Goal: Register for event/course

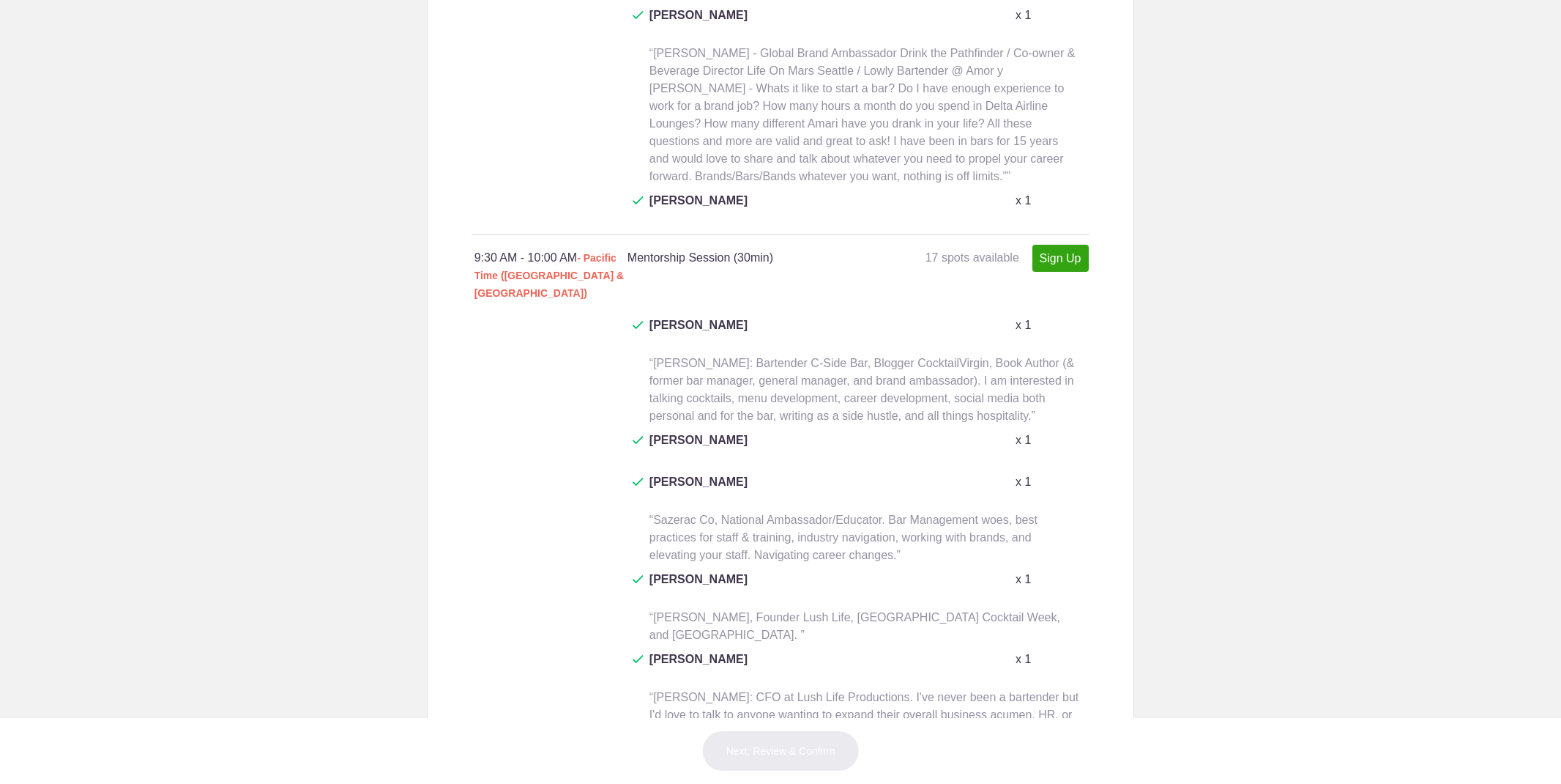
scroll to position [1396, 0]
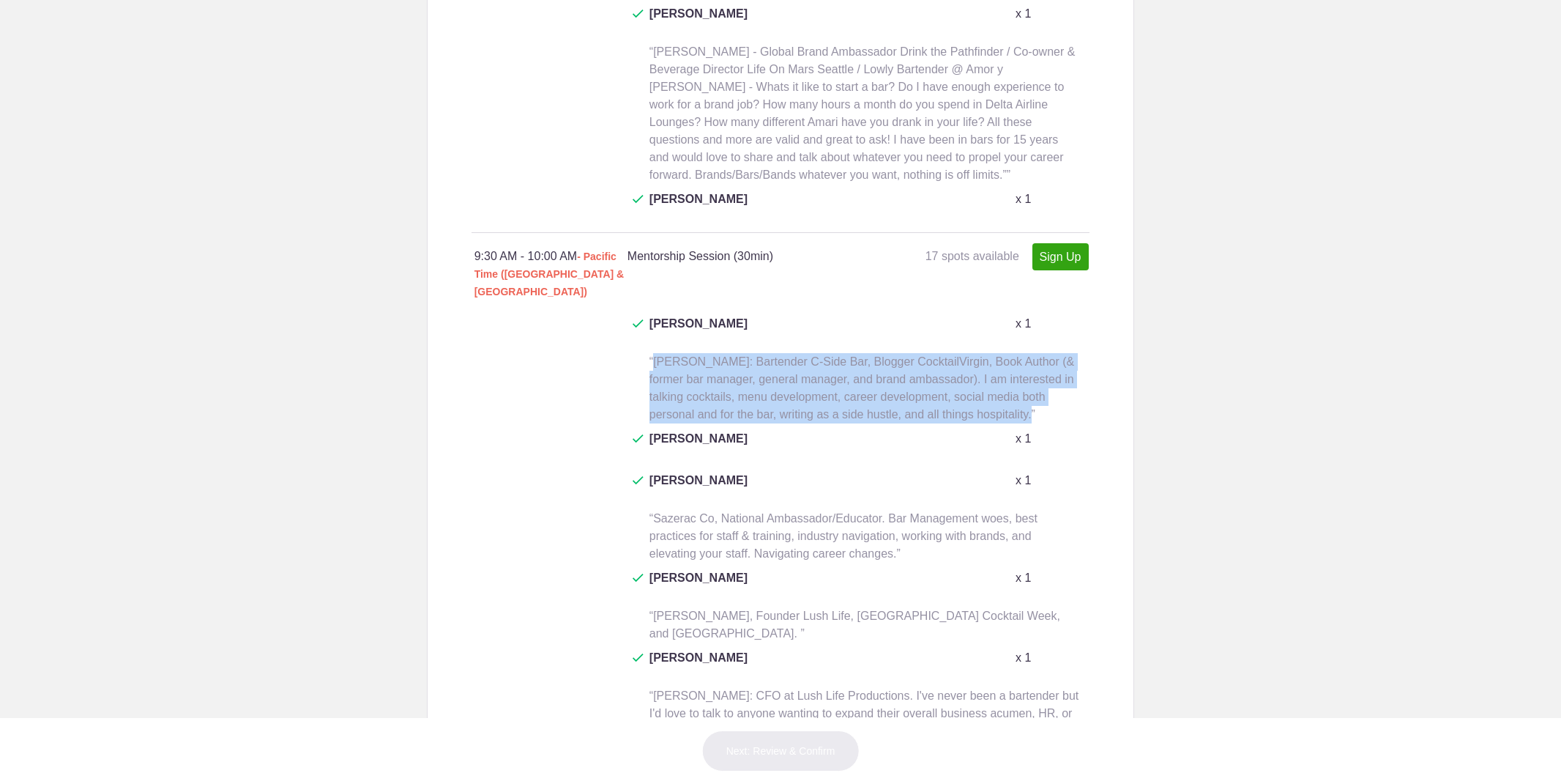
drag, startPoint x: 654, startPoint y: 196, endPoint x: 1035, endPoint y: 251, distance: 384.9
click at [1035, 355] on span "“[PERSON_NAME]: Bartender C-Side Bar, Blogger CocktailVirgin, Book Author (& fo…" at bounding box center [862, 388] width 424 height 65
copy span "Frederic Yarm: Bartender C-Side Bar, Blogger CocktailVirgin, Book Author (& for…"
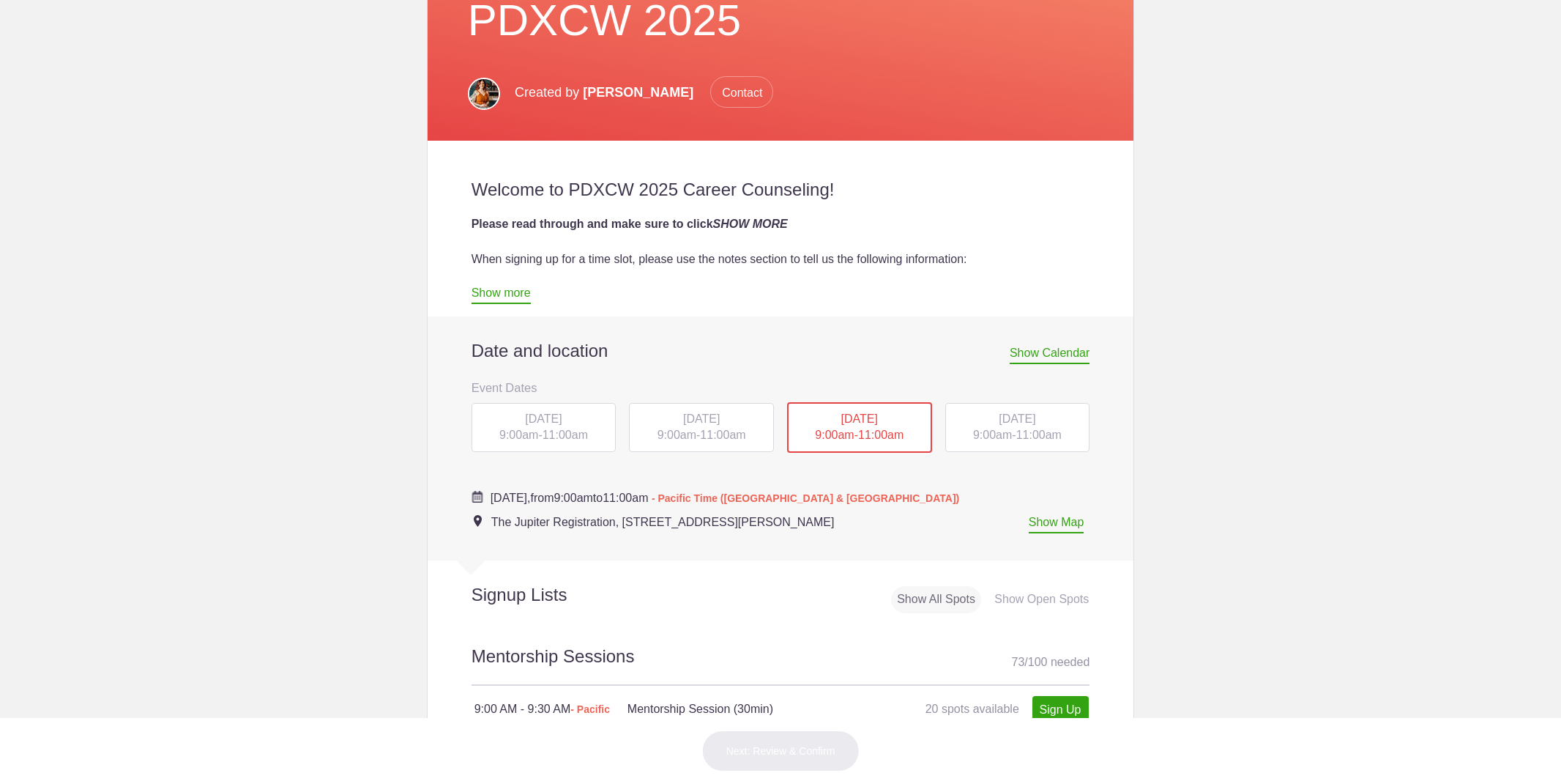
scroll to position [375, 0]
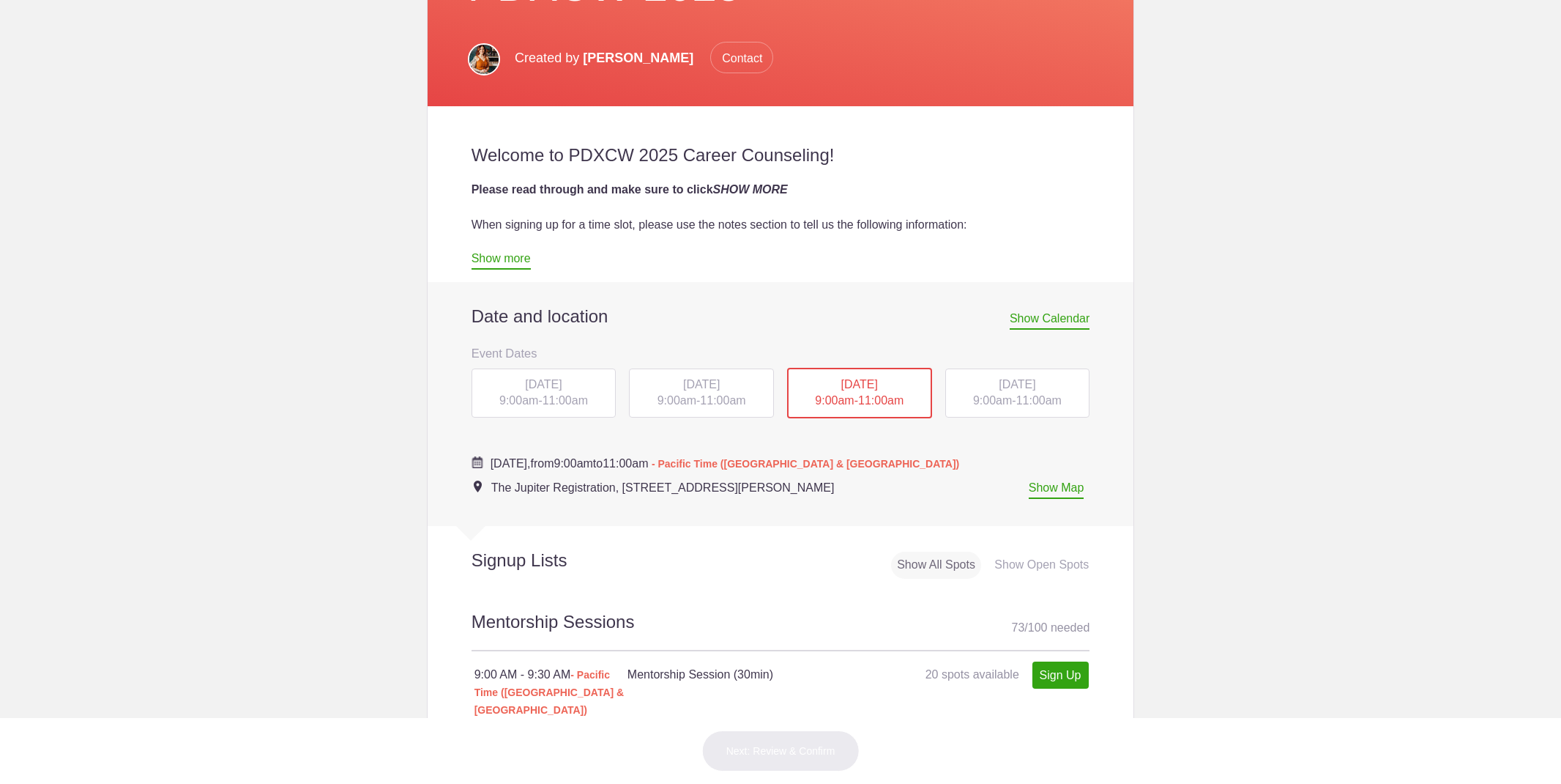
click at [684, 394] on span "9:00am" at bounding box center [677, 400] width 39 height 12
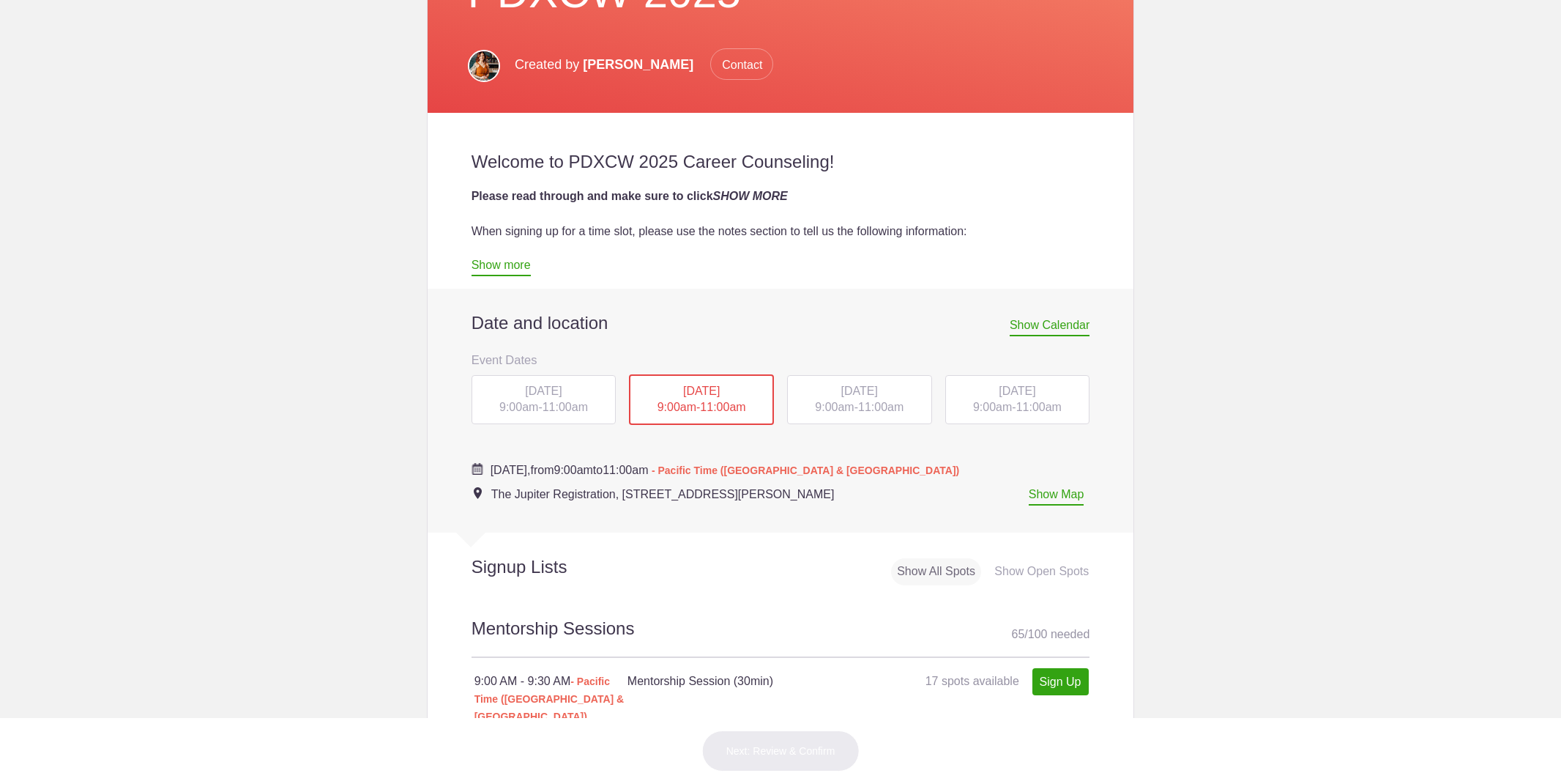
scroll to position [388, 0]
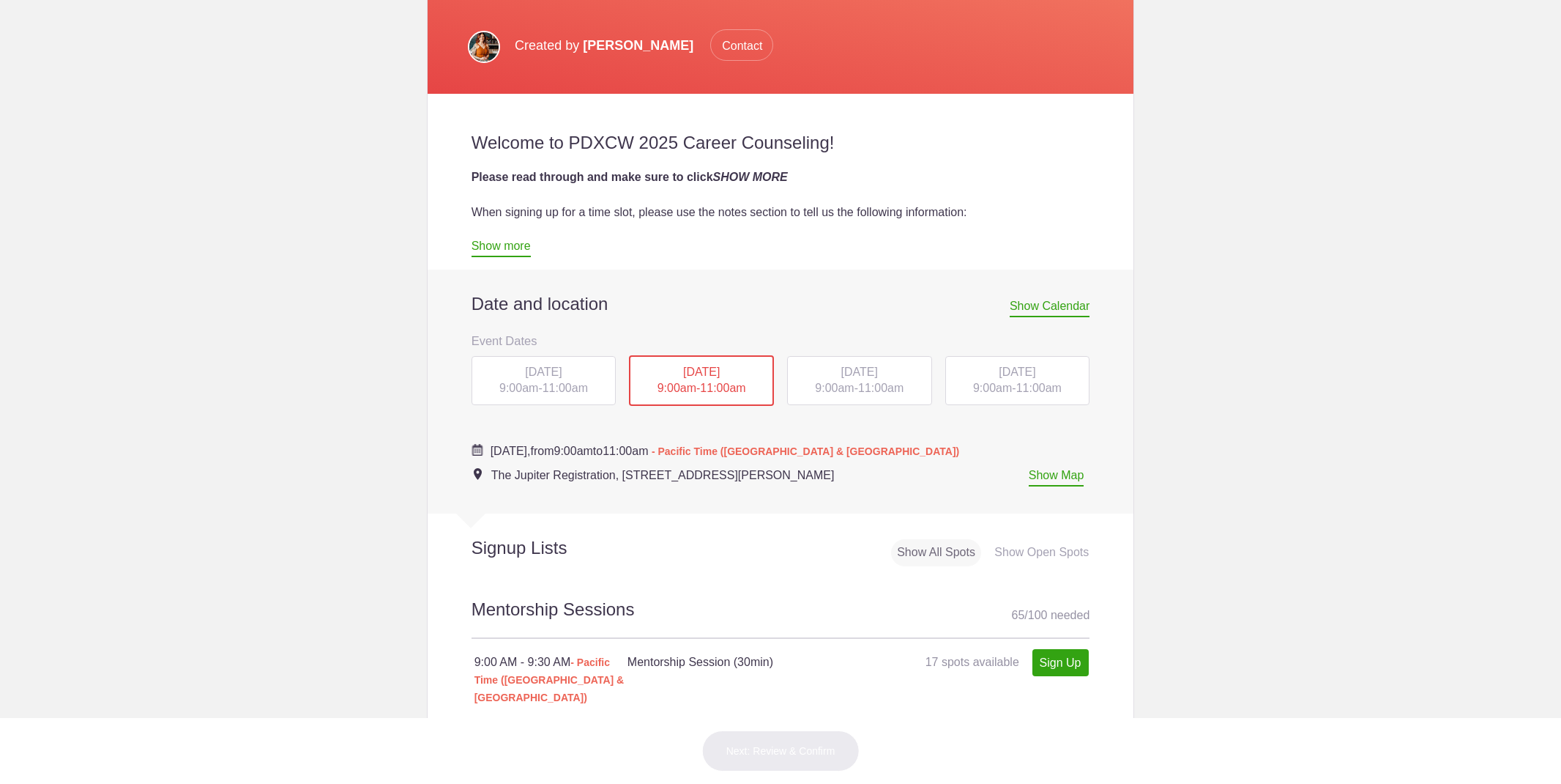
click at [1020, 368] on span "THU, Oct 16, 2025" at bounding box center [1017, 372] width 37 height 12
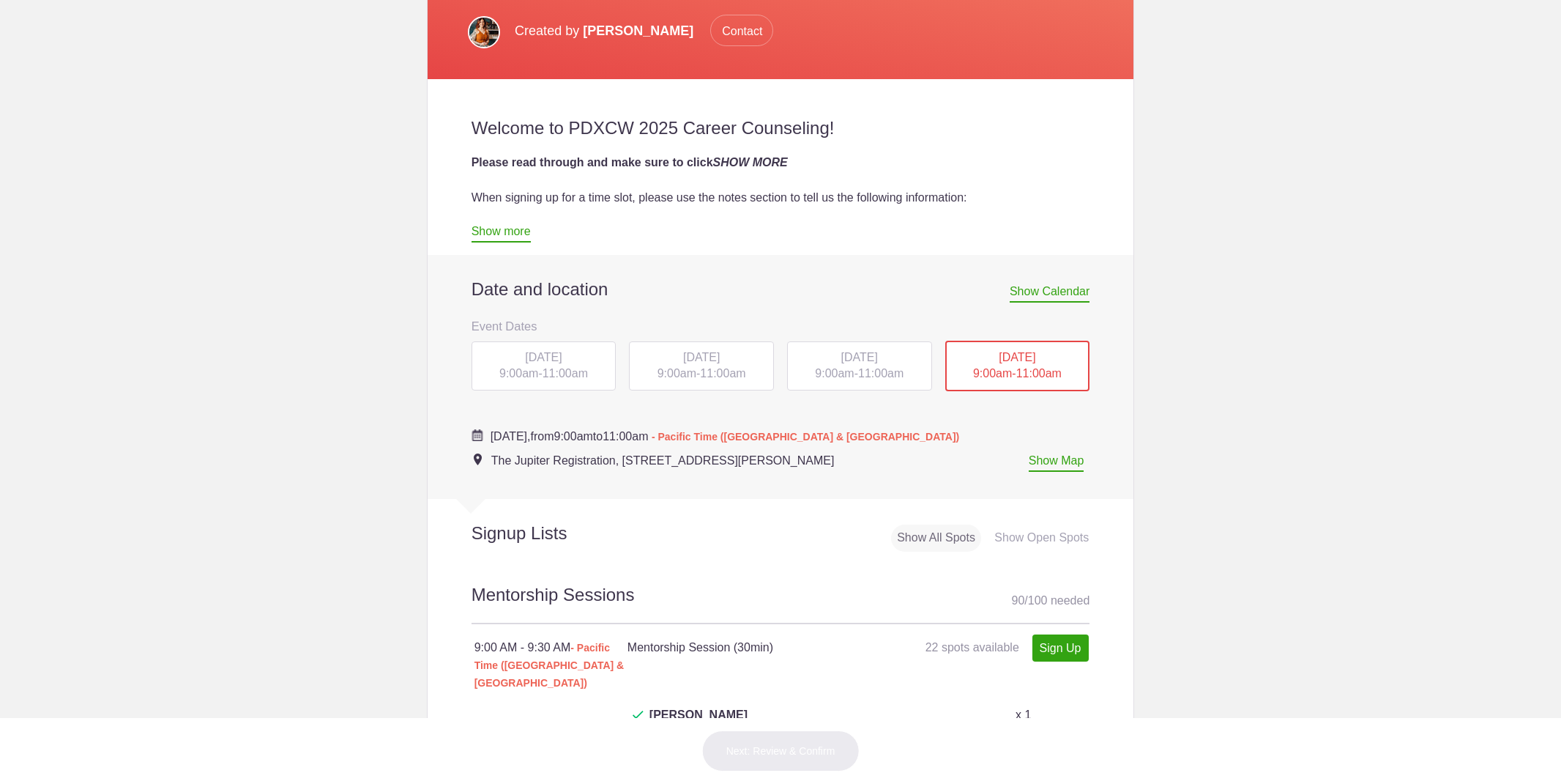
scroll to position [395, 0]
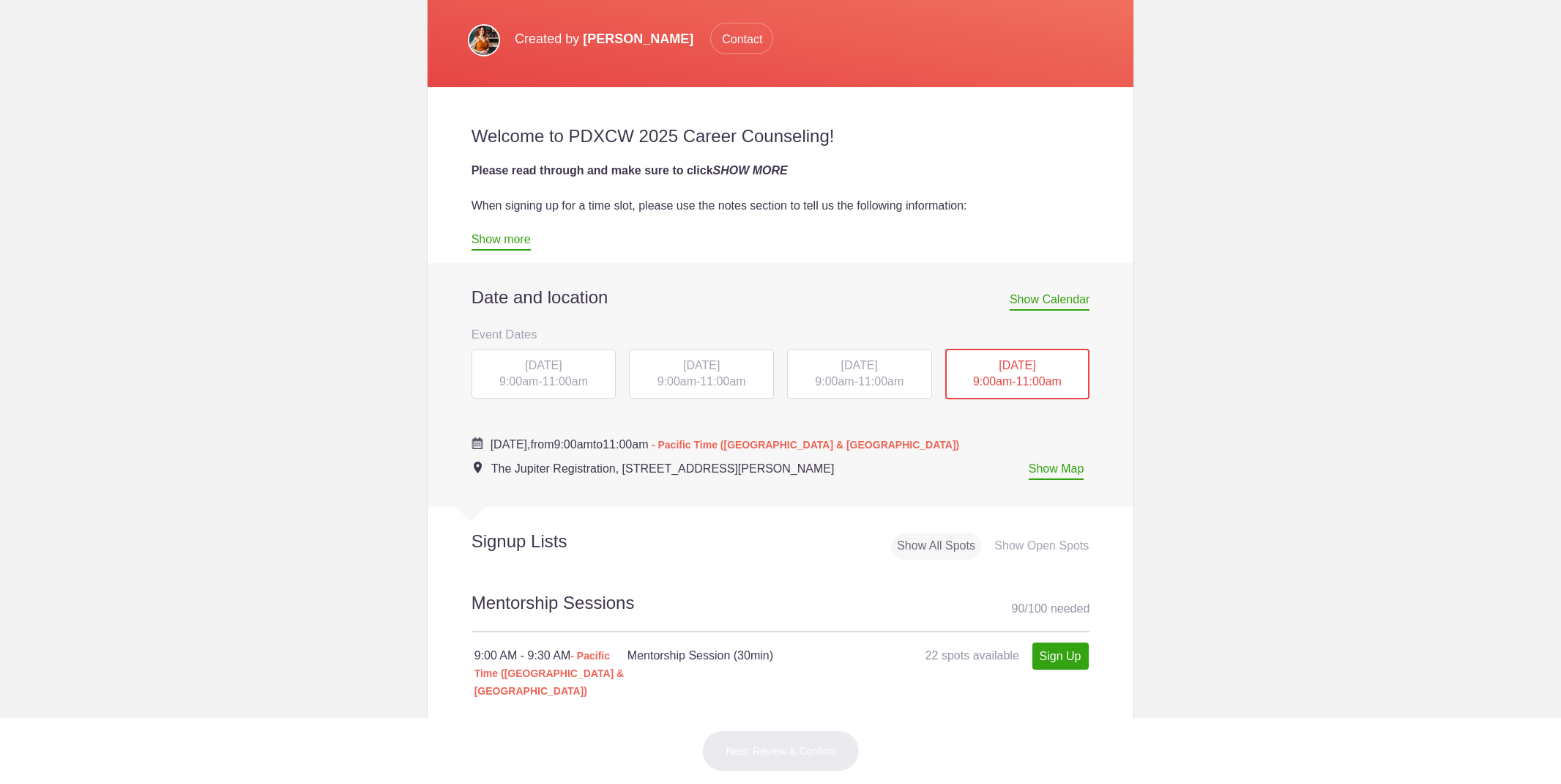
click at [527, 367] on span "MON, Oct 13, 2025" at bounding box center [544, 365] width 37 height 12
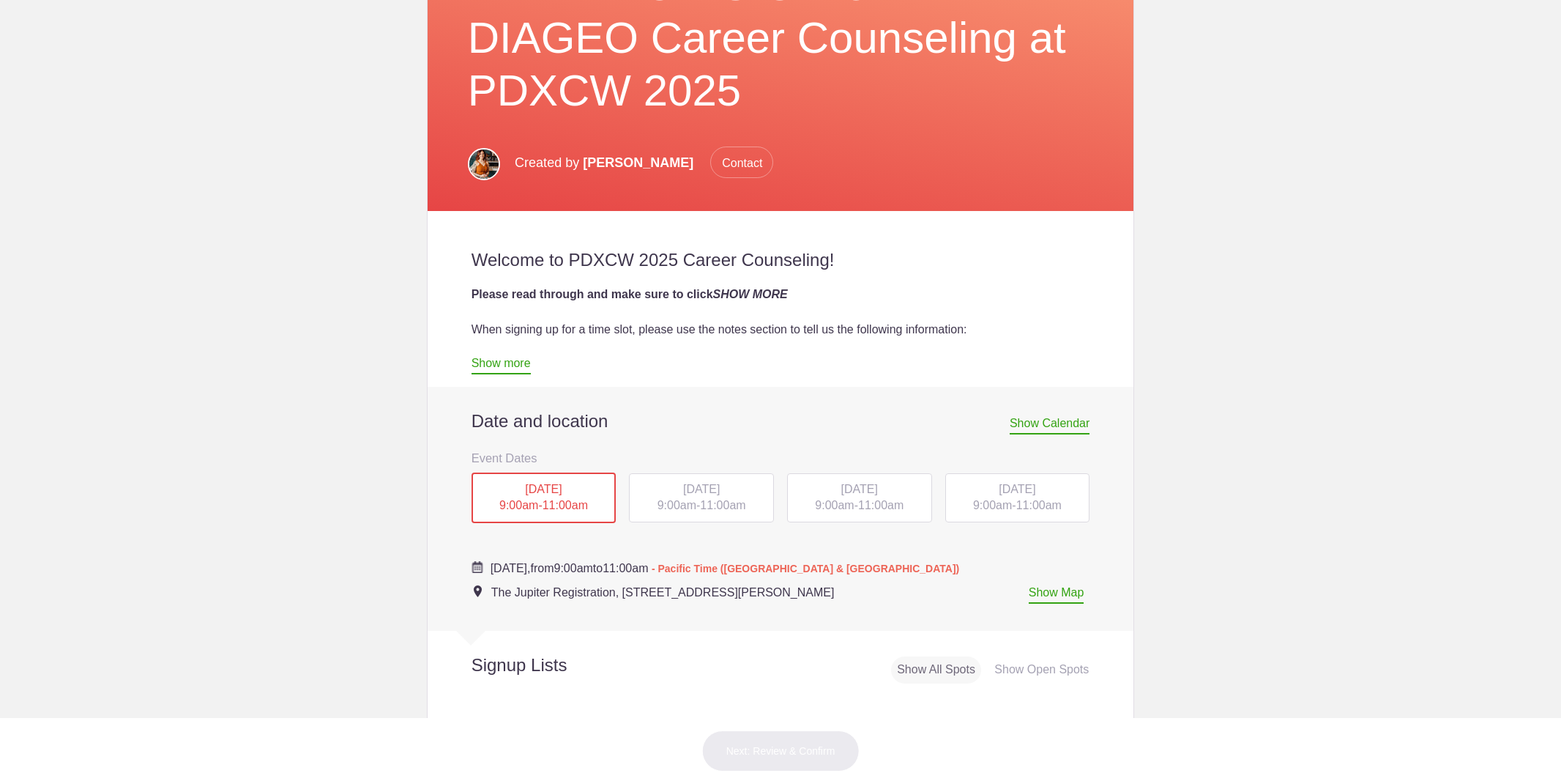
scroll to position [374, 0]
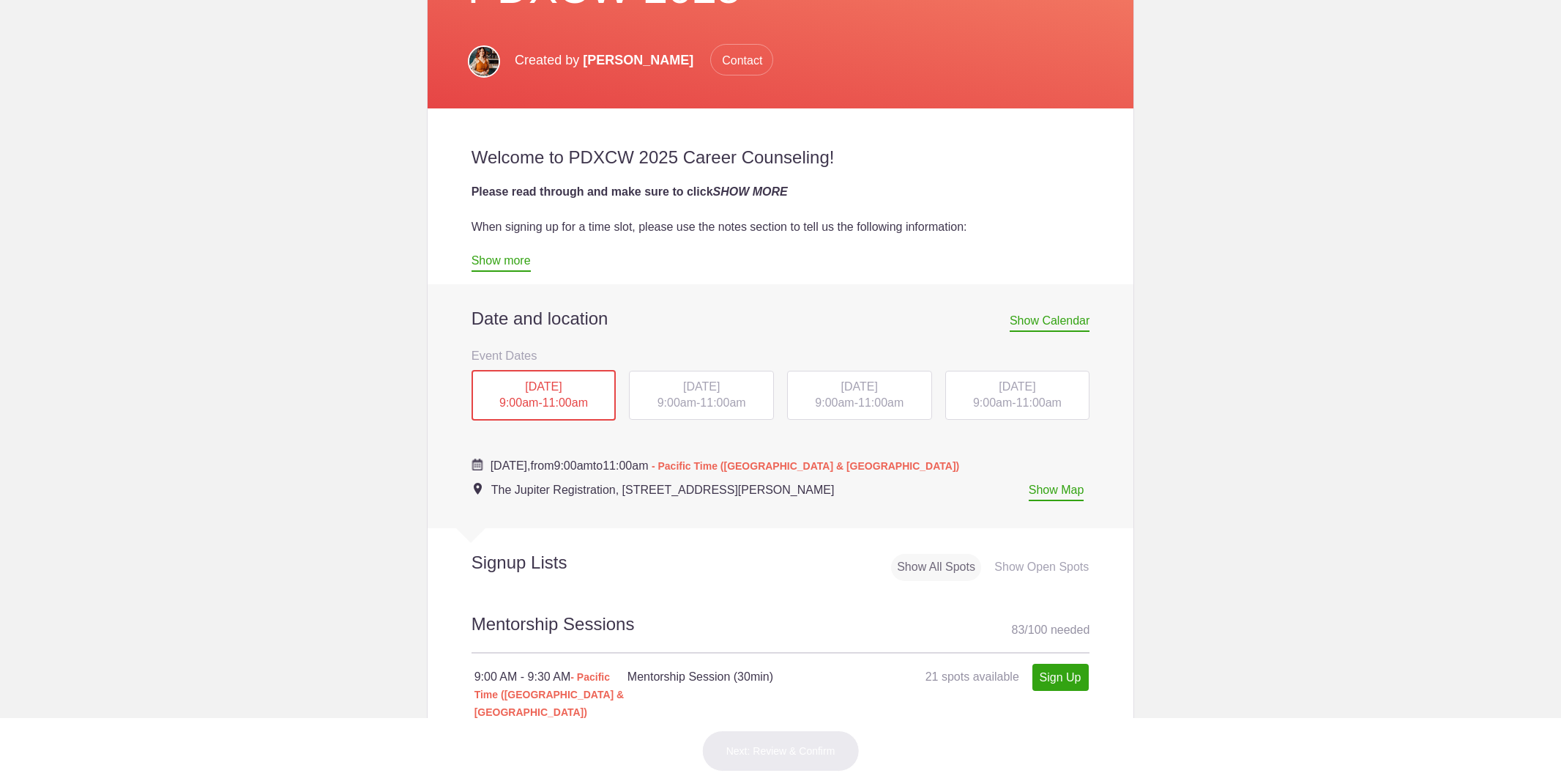
click at [688, 389] on span "TUE, Oct 14, 2025" at bounding box center [702, 386] width 37 height 12
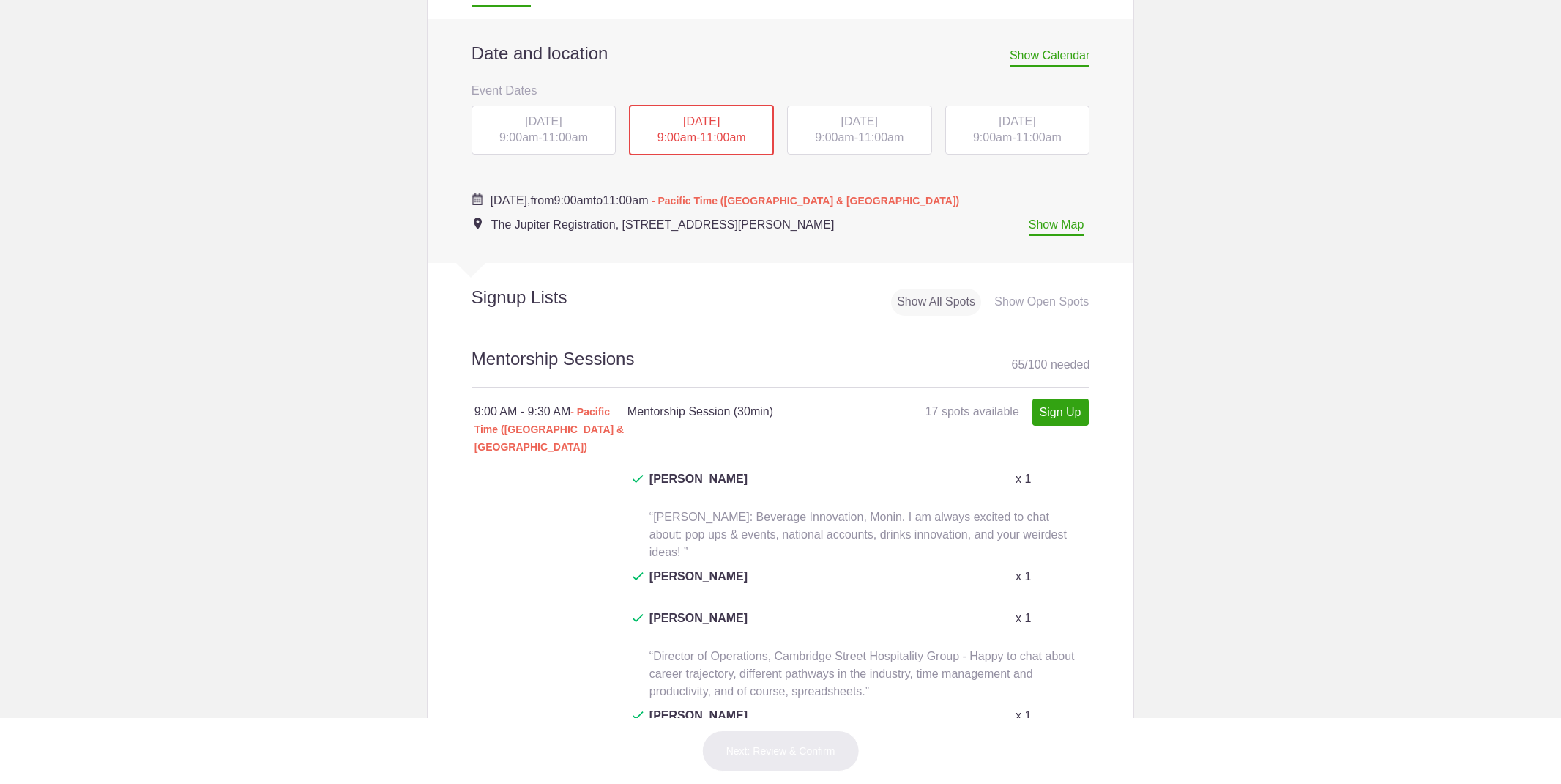
scroll to position [635, 0]
click at [997, 131] on div "THU, Oct 16, 2025 9:00am - 11:00am" at bounding box center [1017, 133] width 145 height 50
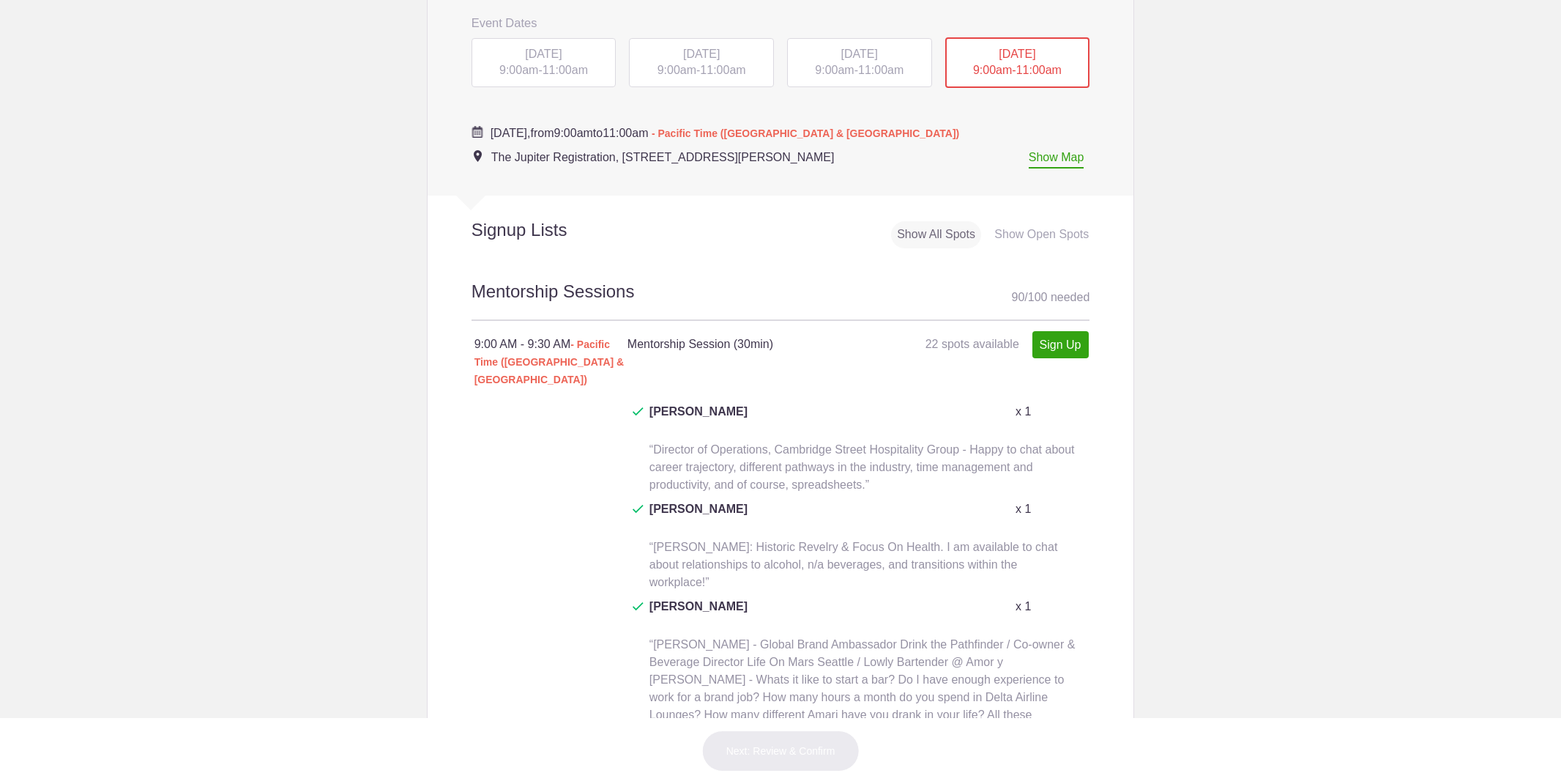
scroll to position [660, 0]
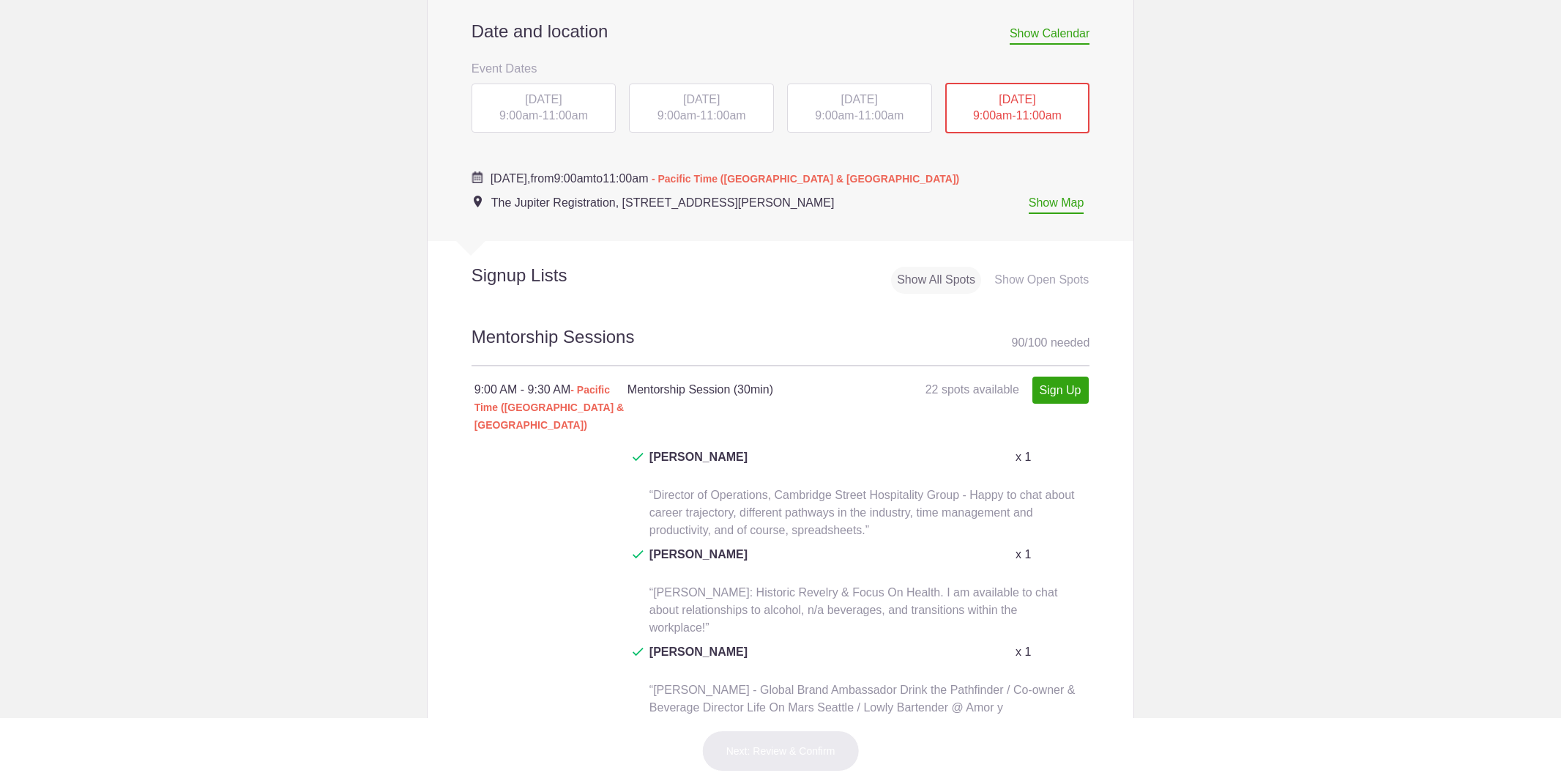
click at [690, 109] on div "TUE, Oct 14, 2025 9:00am - 11:00am" at bounding box center [701, 108] width 145 height 50
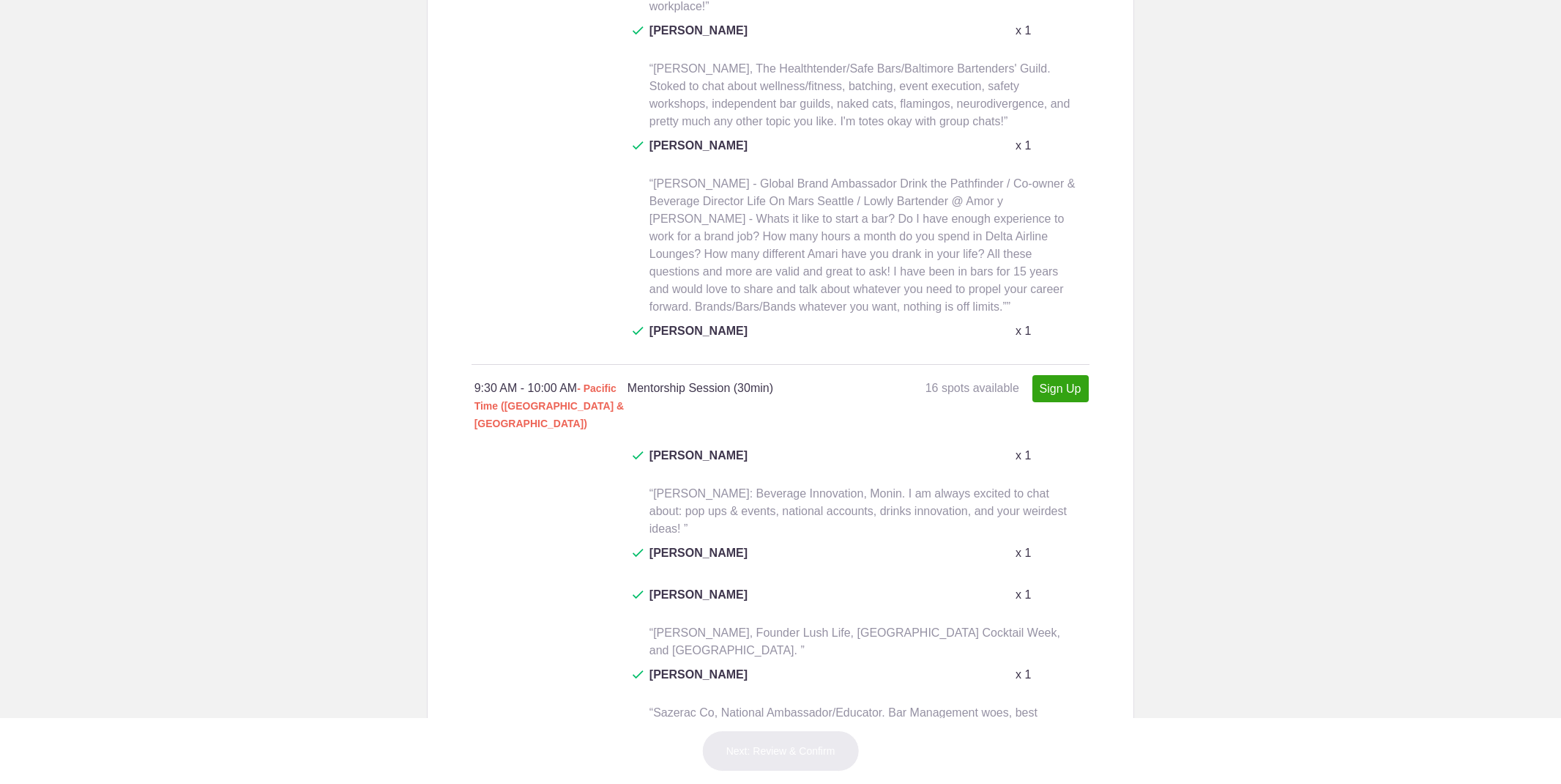
scroll to position [1502, 0]
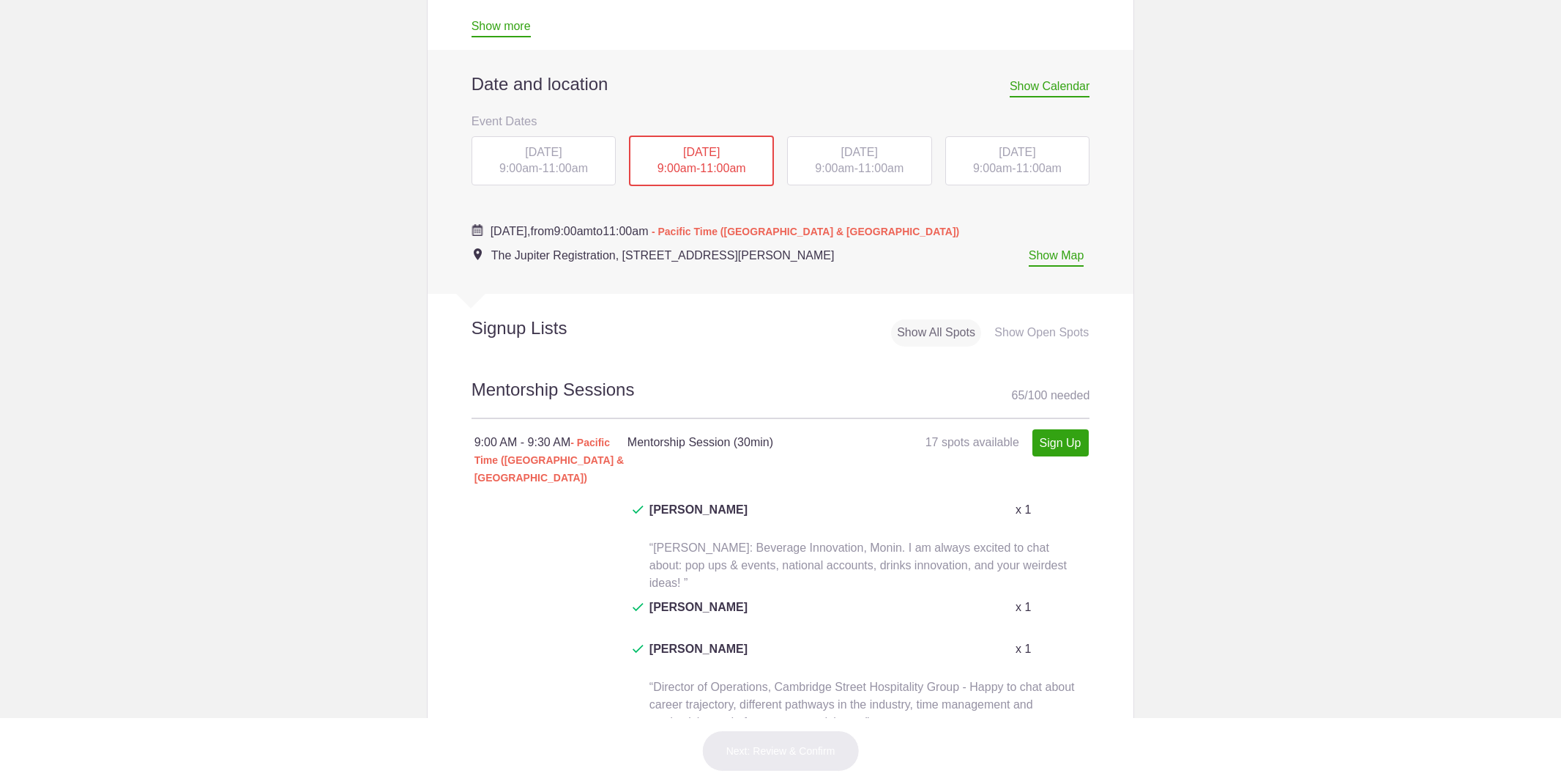
scroll to position [0, 1]
click at [500, 161] on div "MON, Oct 13, 2025 9:00am - 11:00am" at bounding box center [544, 160] width 145 height 50
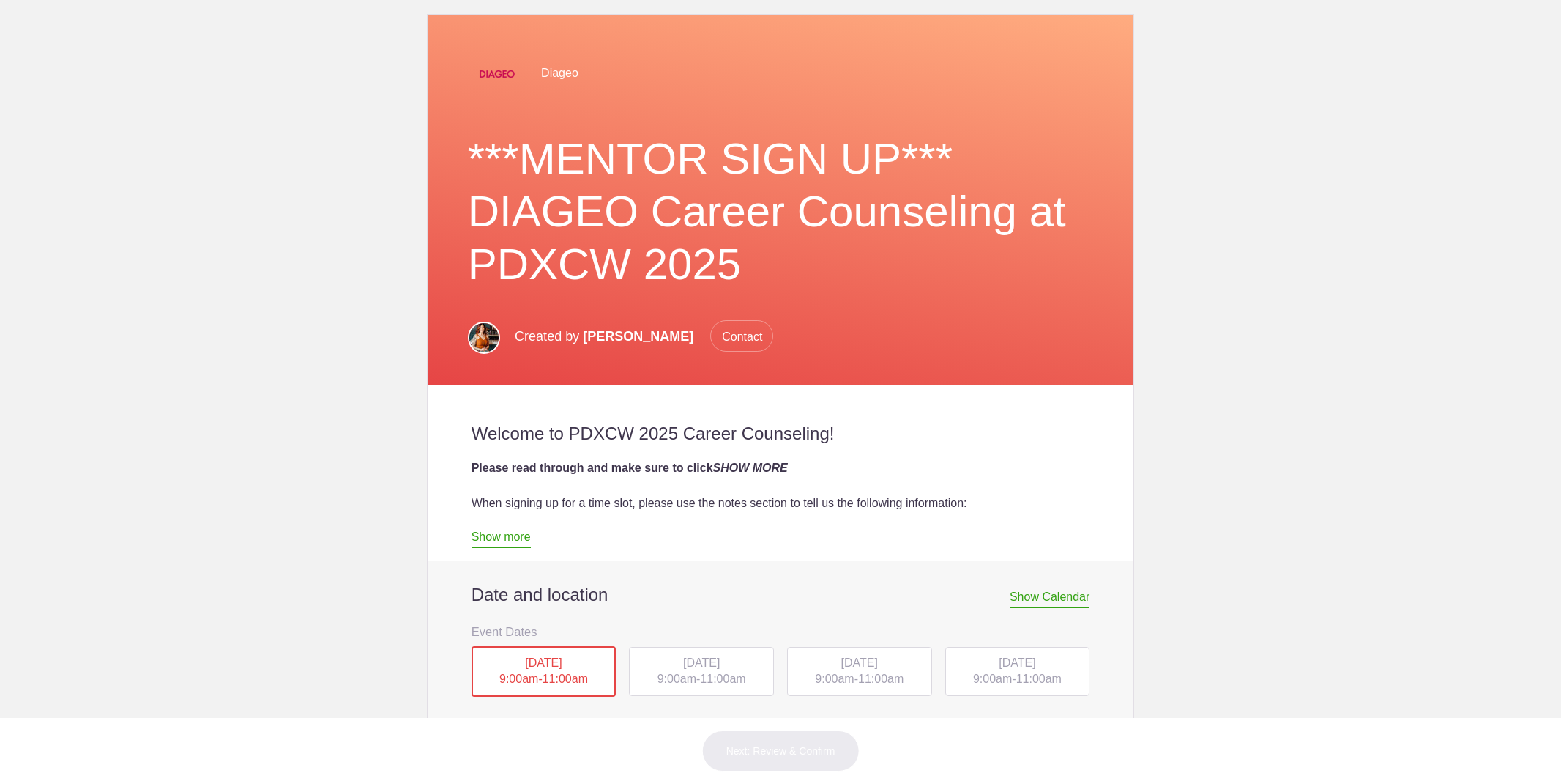
scroll to position [266, 0]
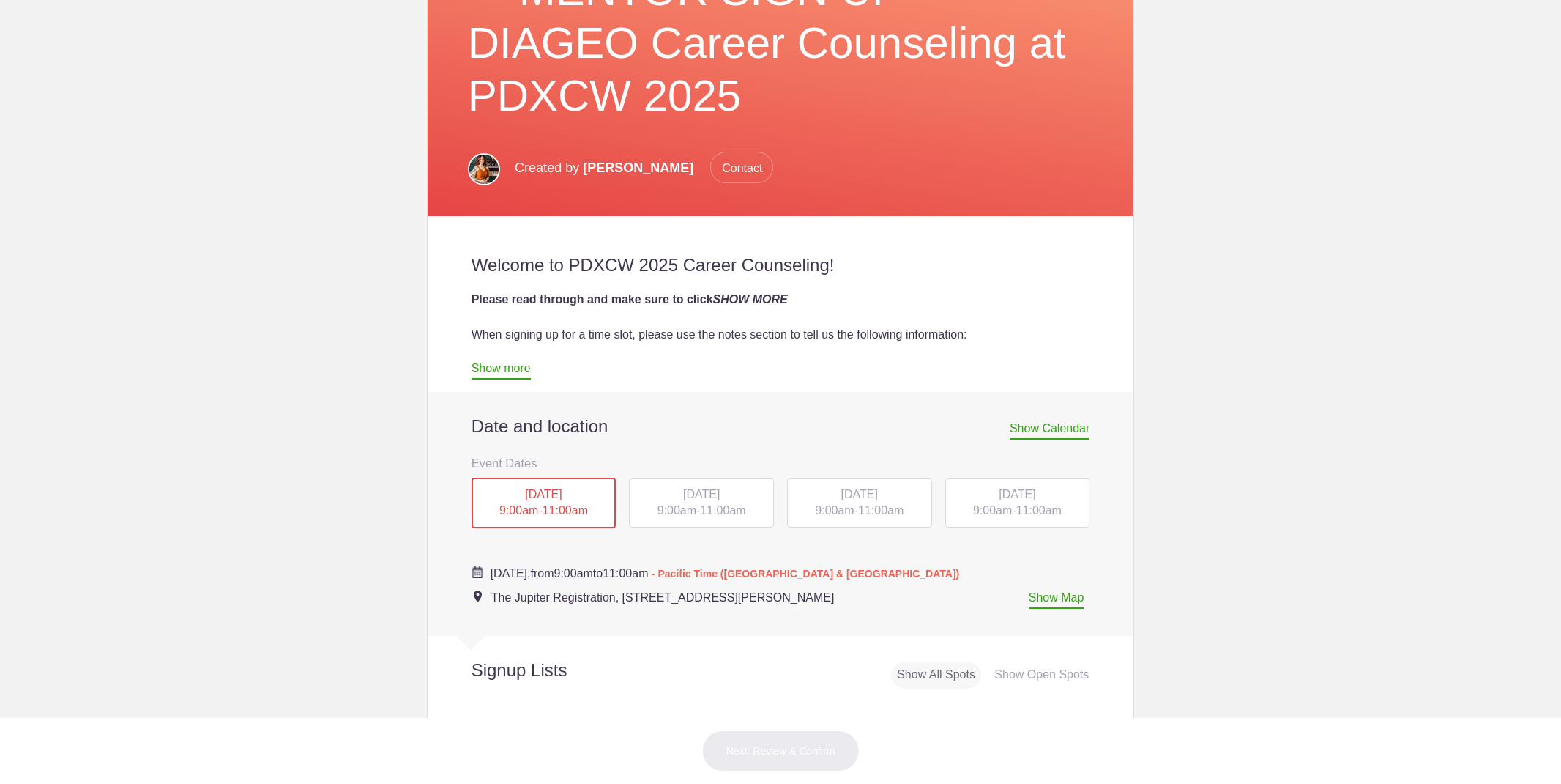
click at [726, 502] on div "TUE, Oct 14, 2025 9:00am - 11:00am" at bounding box center [701, 502] width 145 height 50
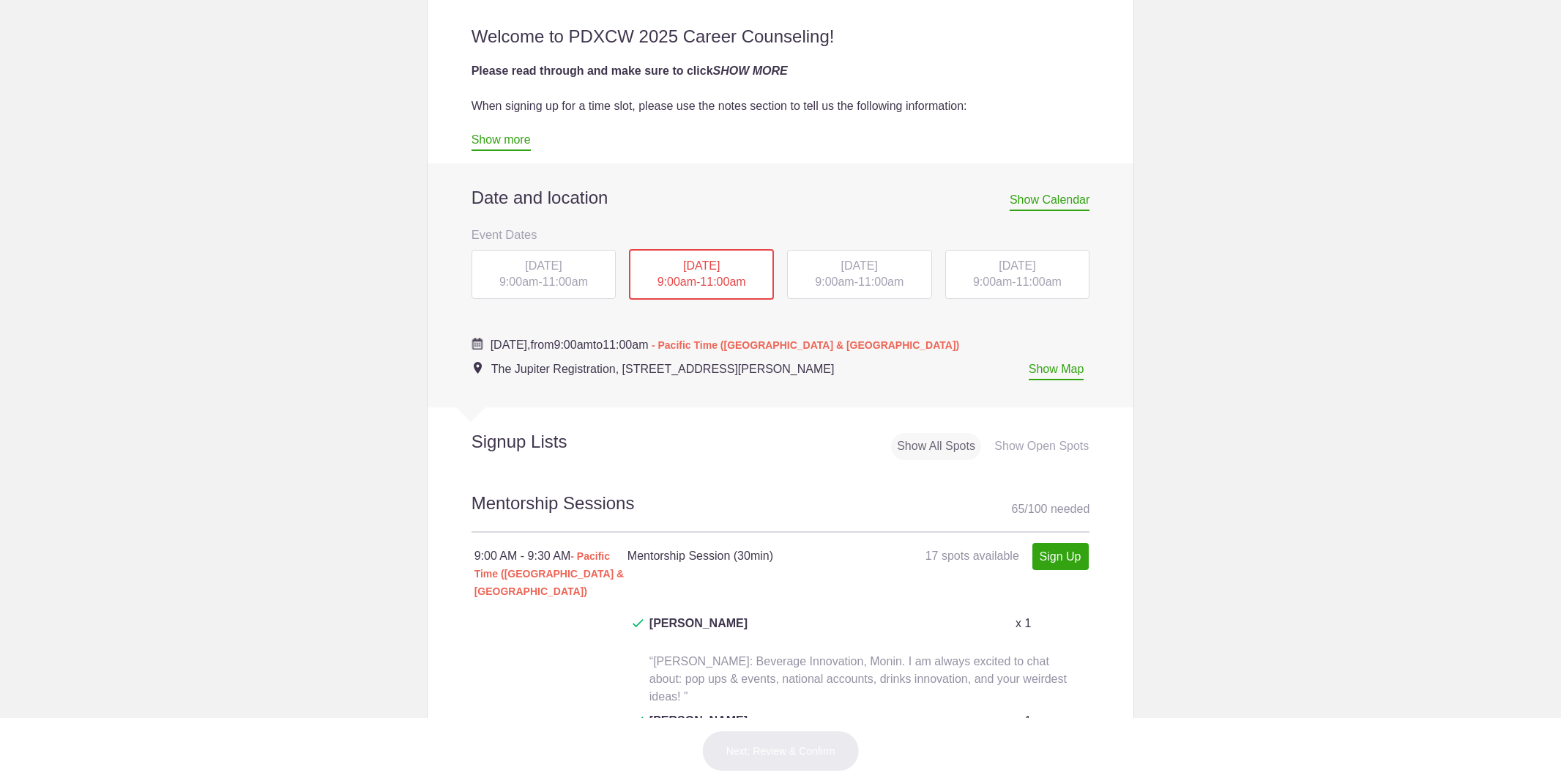
scroll to position [481, 0]
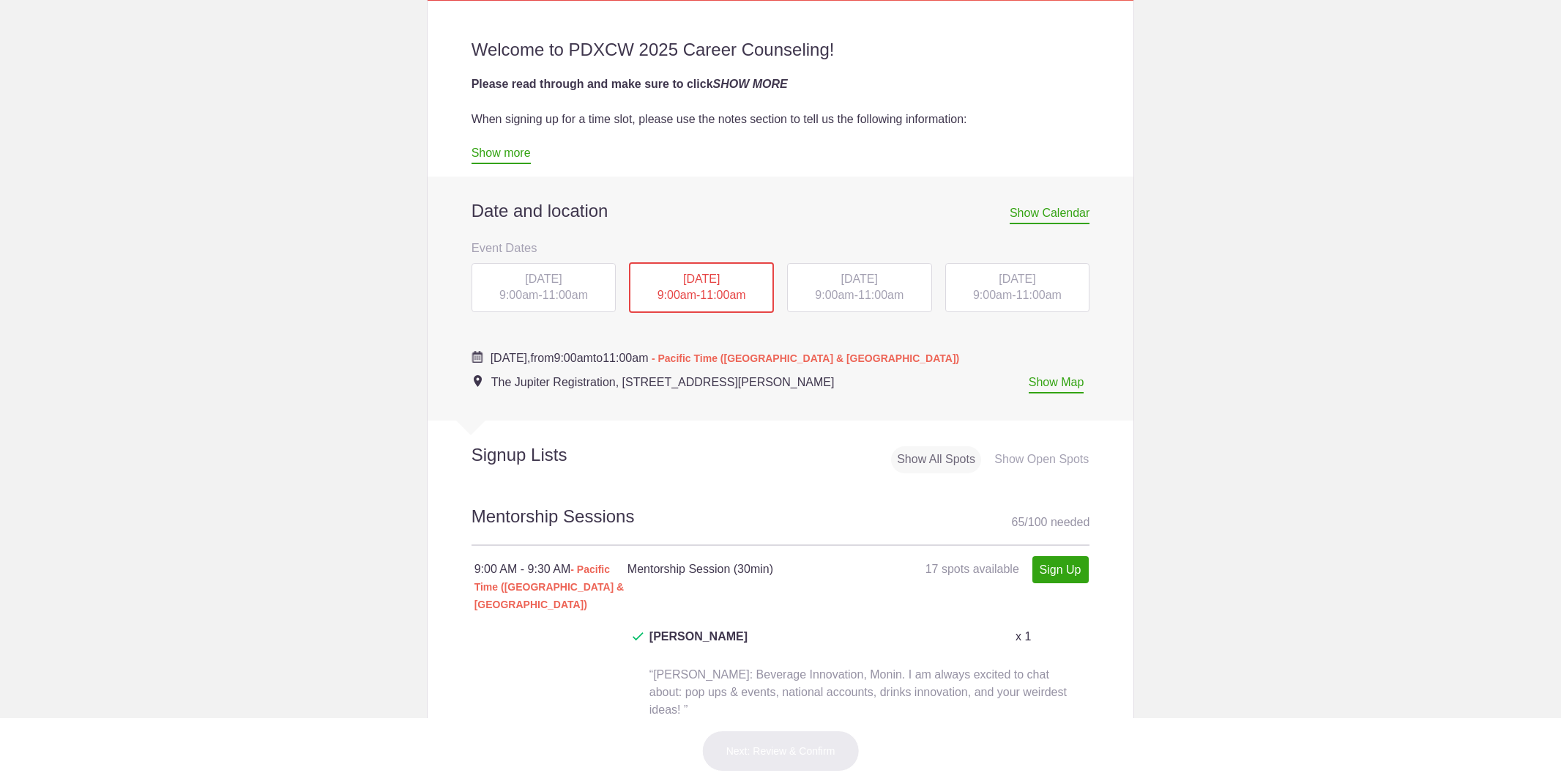
click at [999, 282] on span "THU, Oct 16, 2025" at bounding box center [1017, 279] width 37 height 12
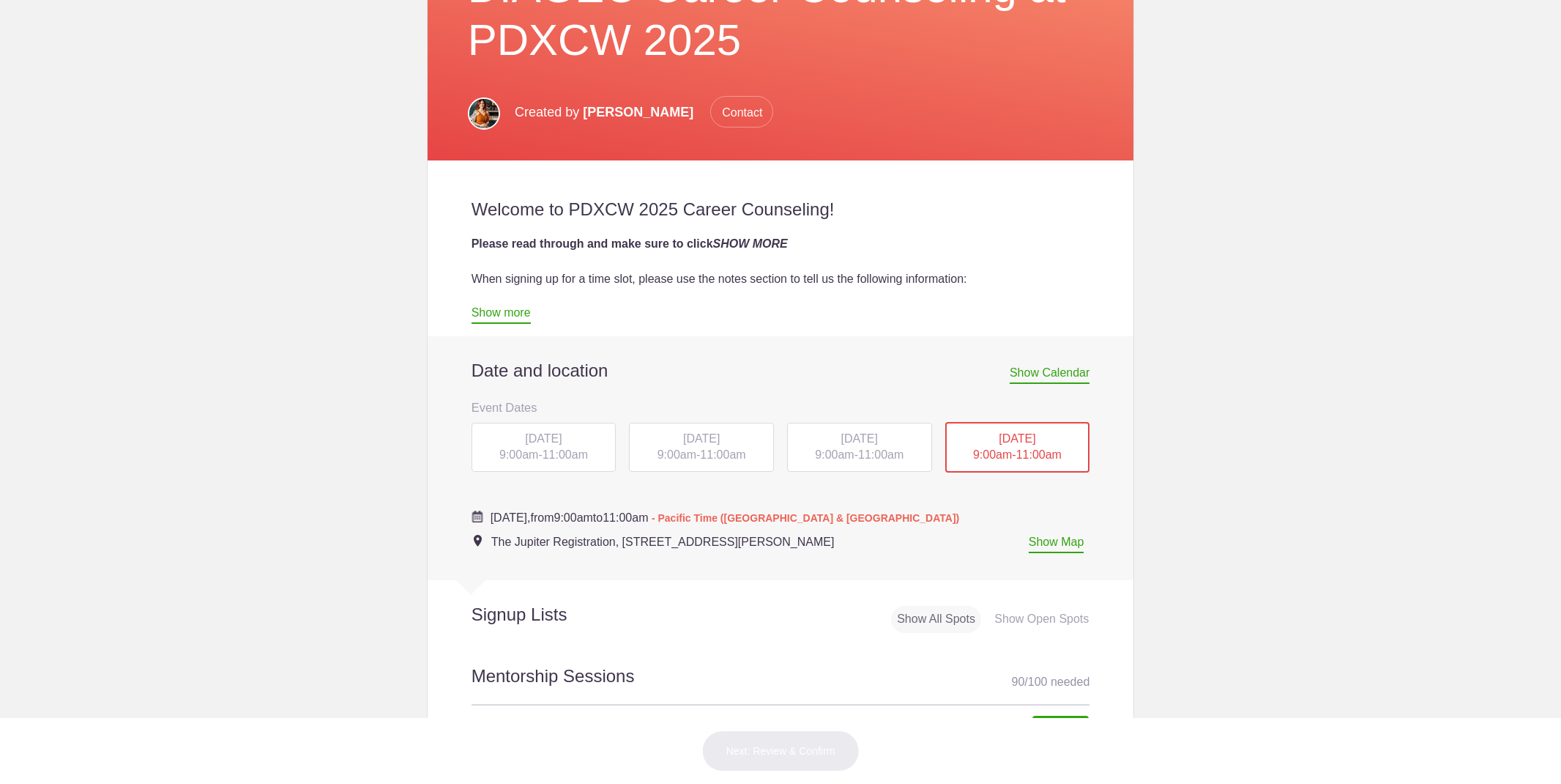
scroll to position [282, 0]
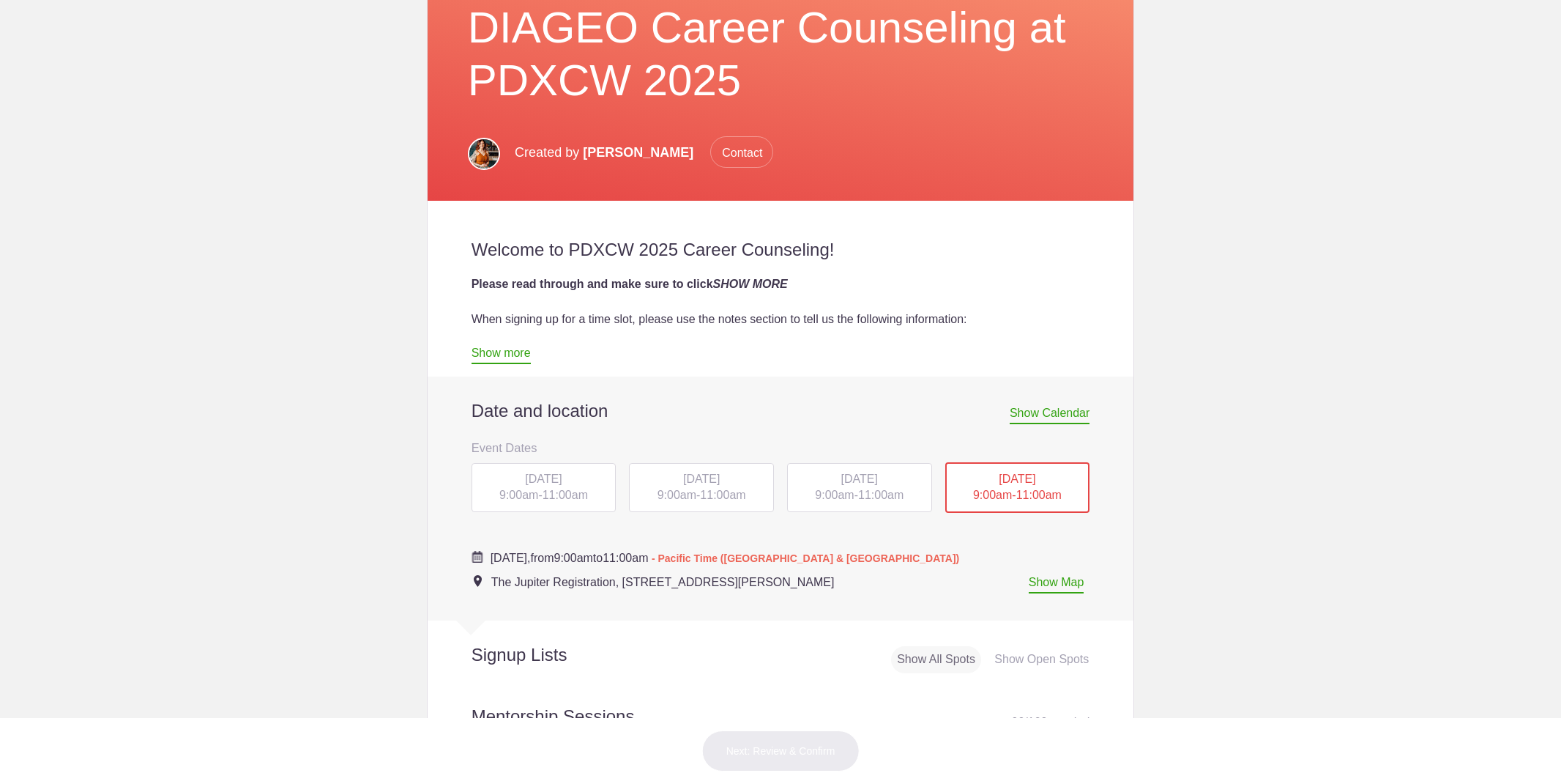
click at [861, 483] on span "WED, Oct 15, 2025" at bounding box center [859, 479] width 37 height 12
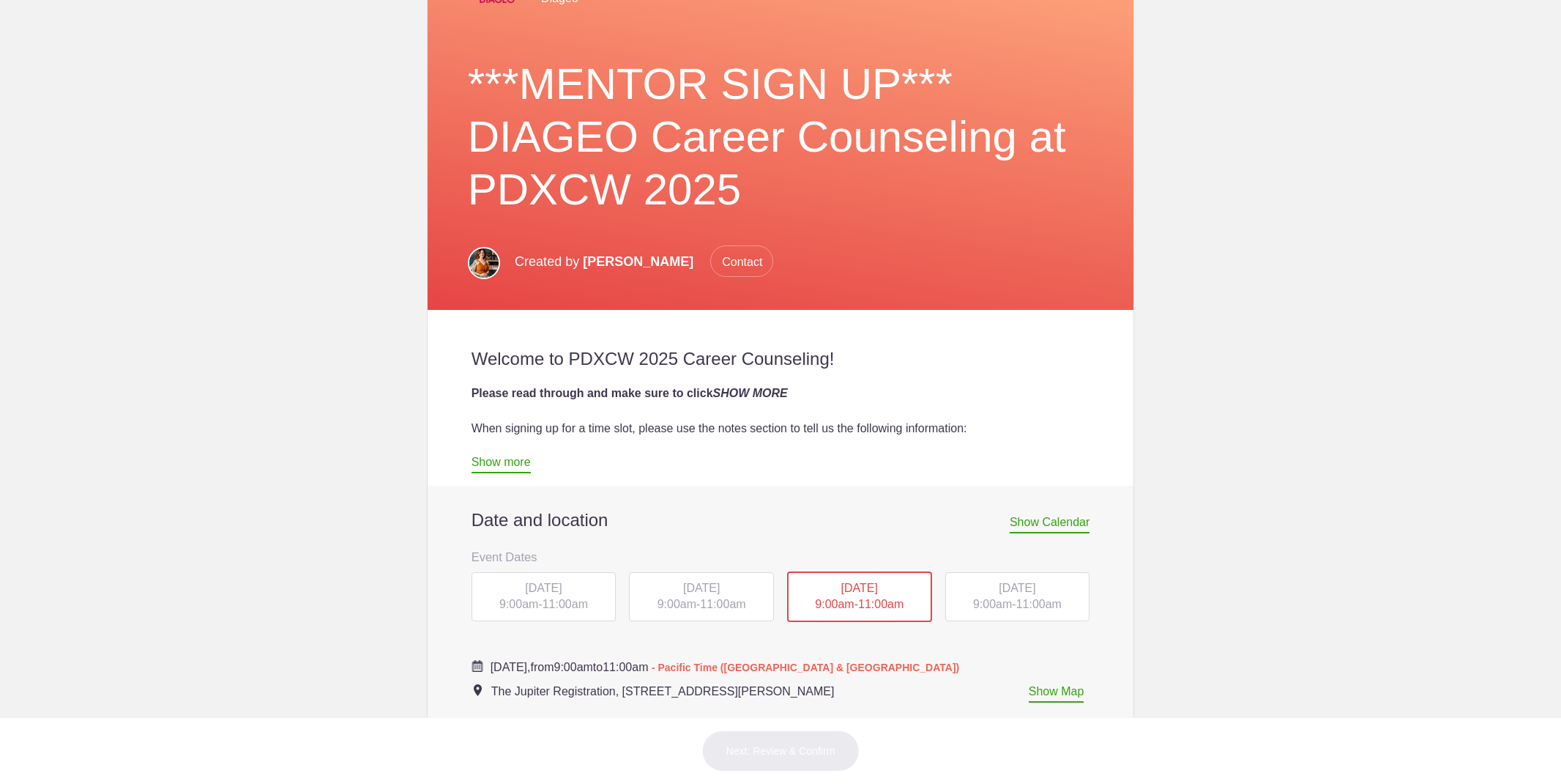
scroll to position [266, 0]
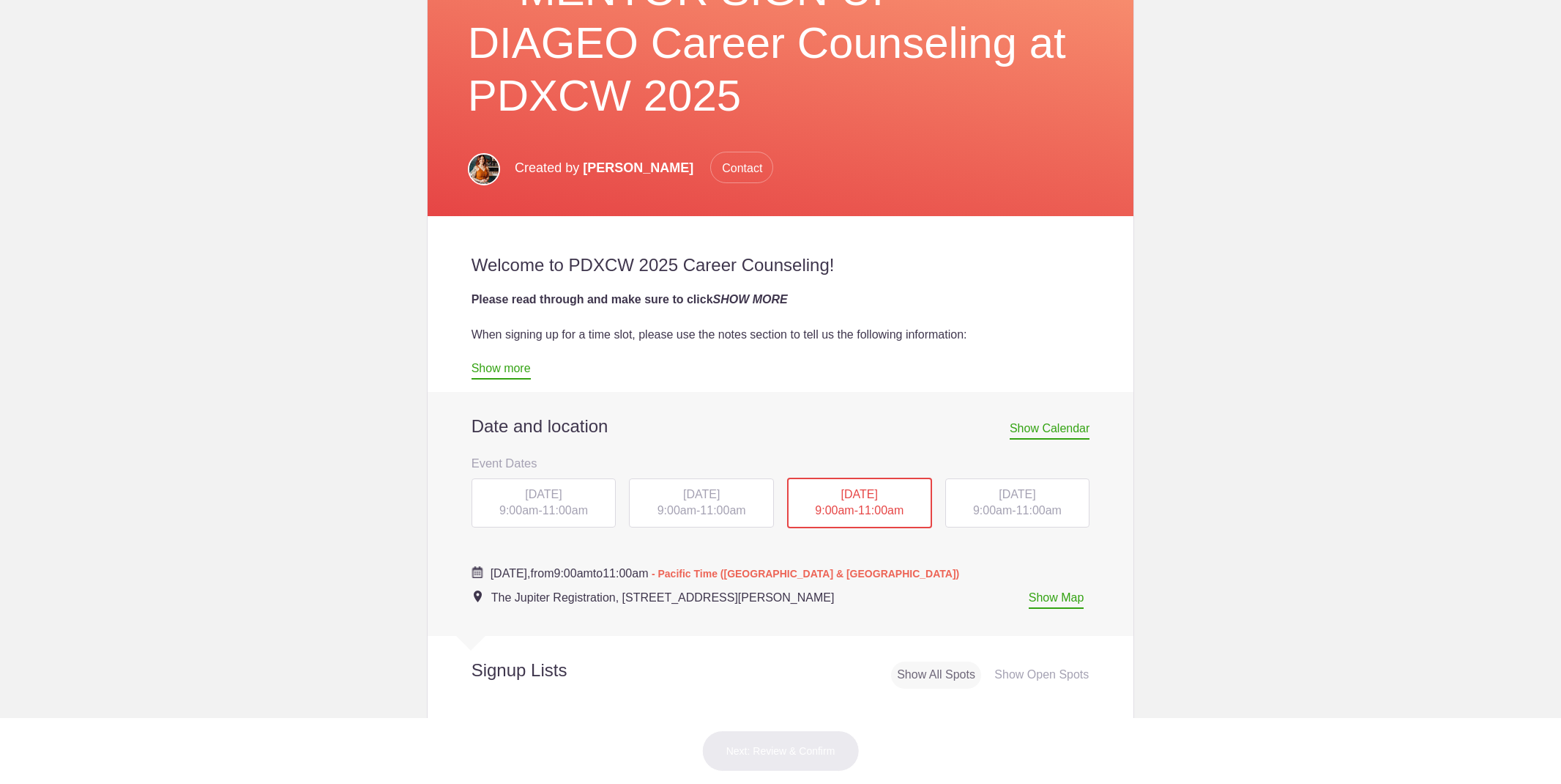
click at [674, 507] on span "9:00am" at bounding box center [677, 510] width 39 height 12
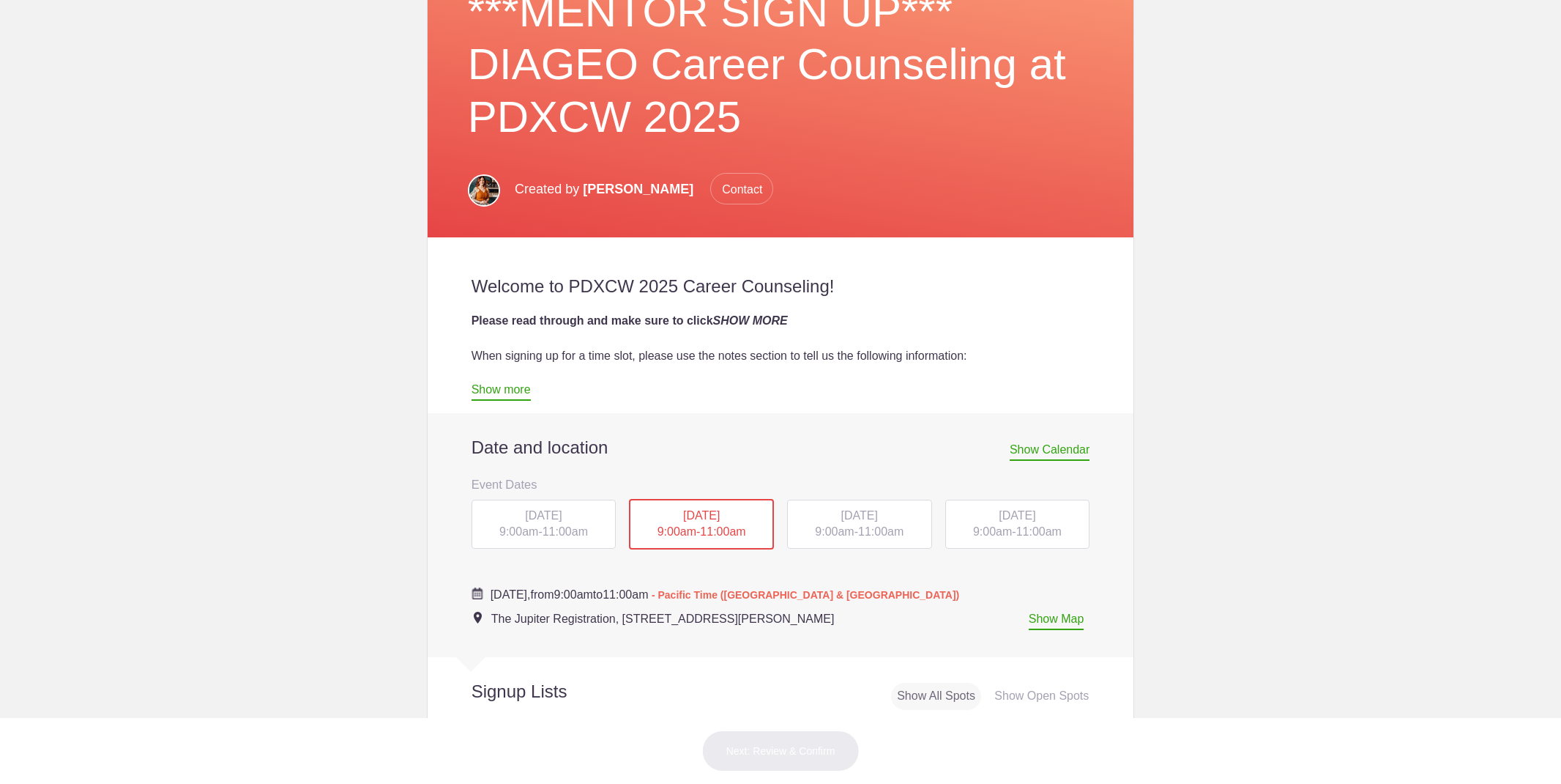
scroll to position [335, 0]
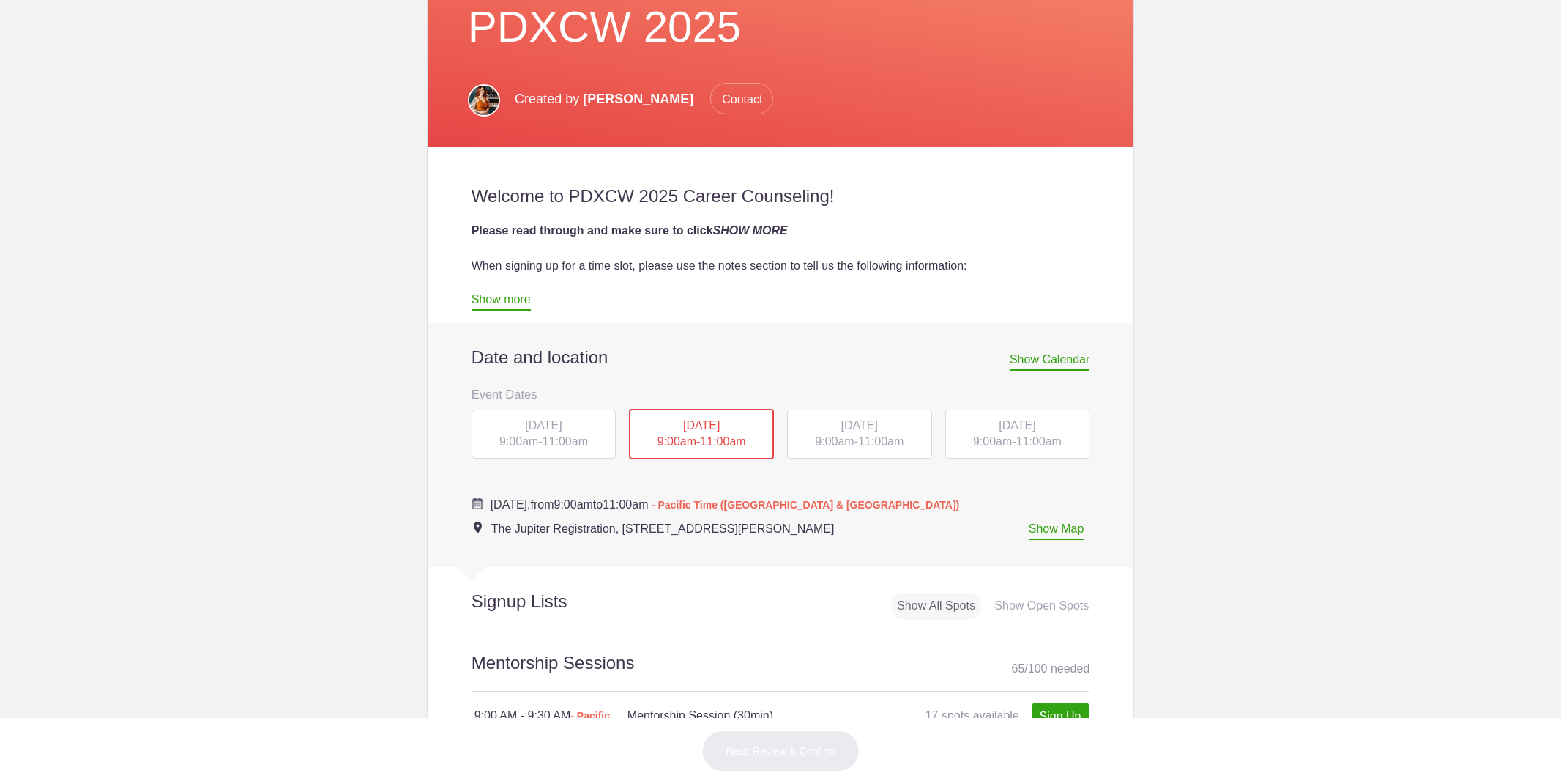
click at [978, 445] on span "9:00am" at bounding box center [993, 441] width 39 height 12
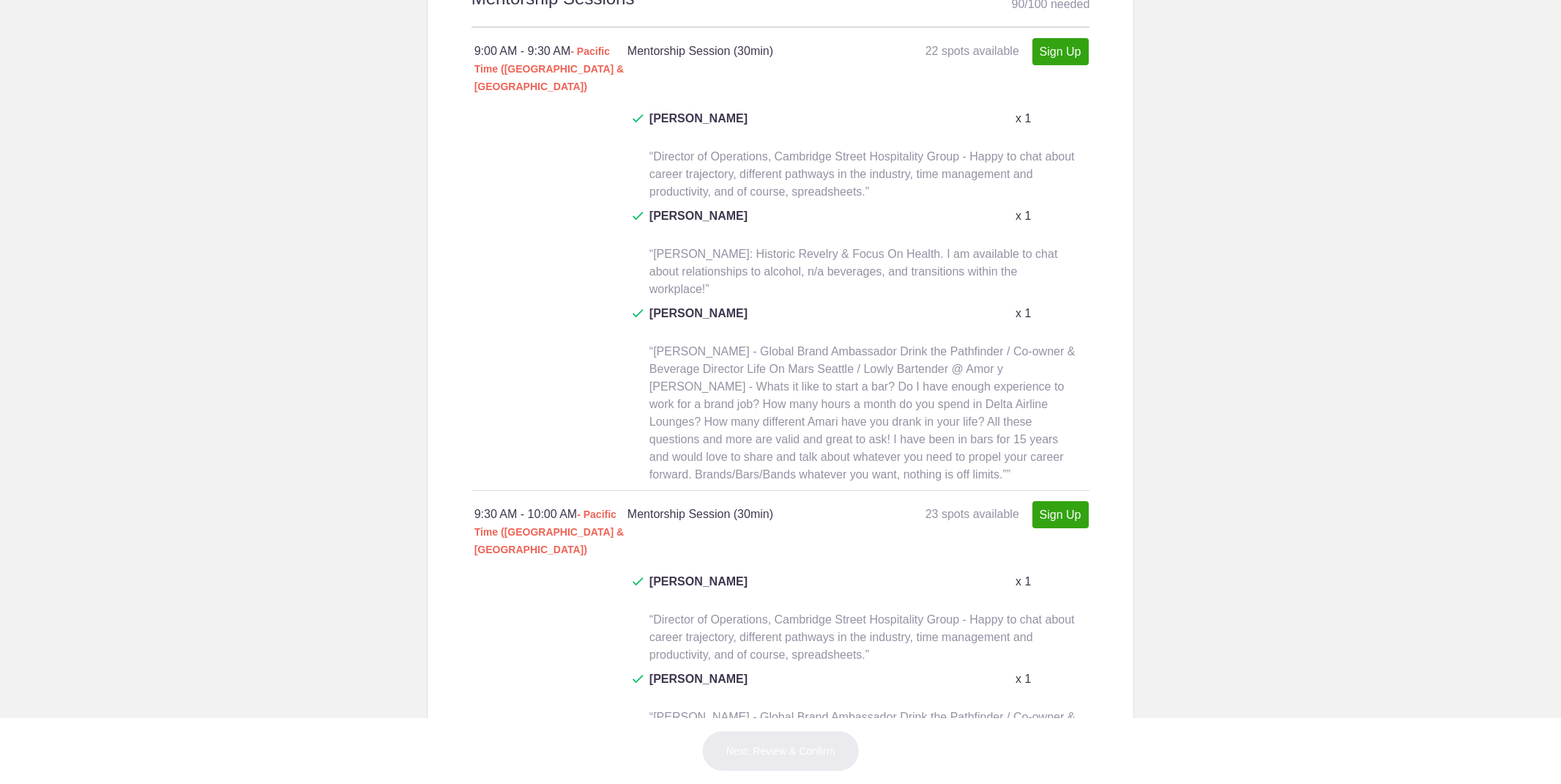
scroll to position [979, 0]
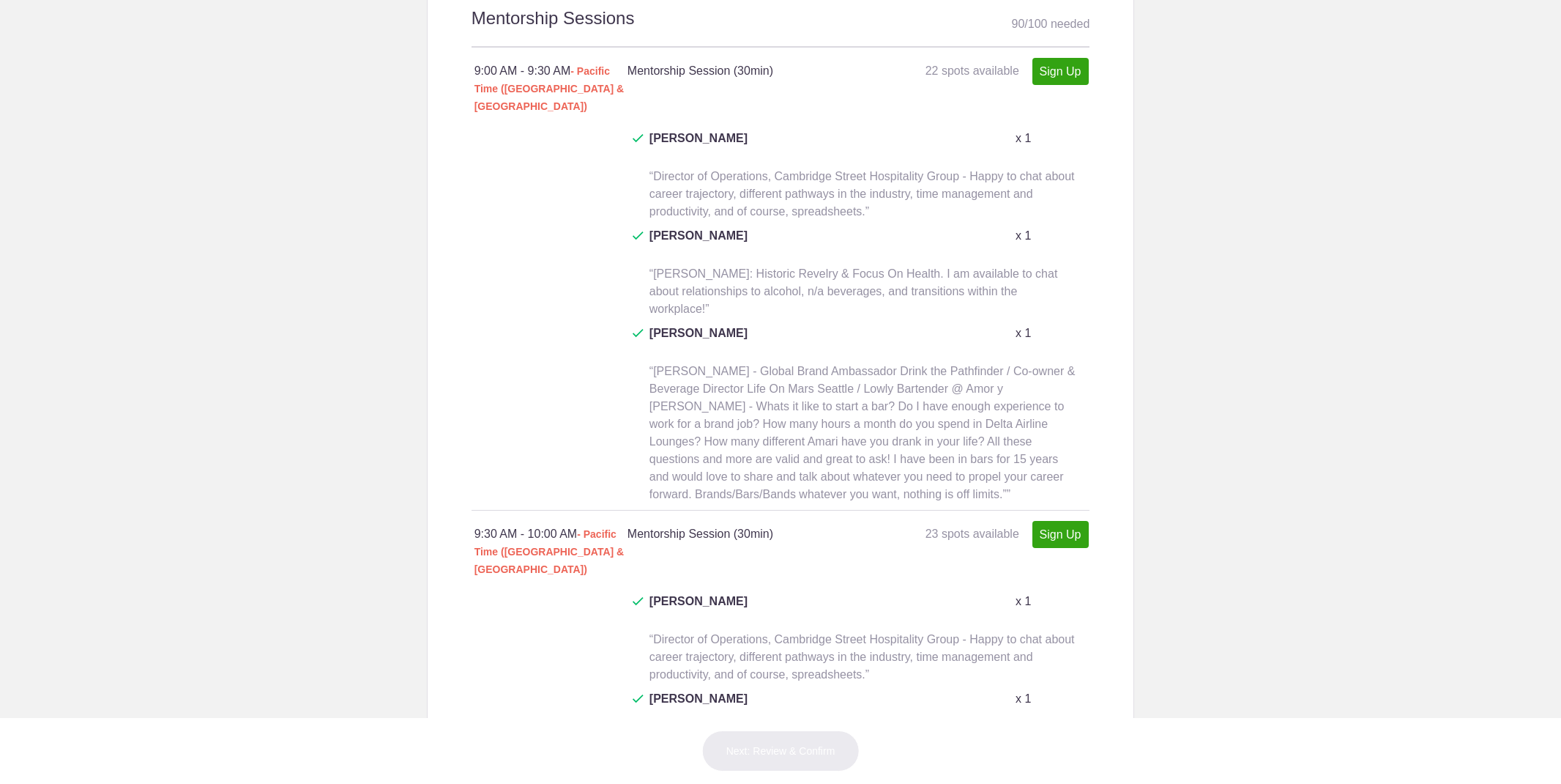
click at [1054, 62] on link "Sign Up" at bounding box center [1060, 71] width 56 height 27
type input "1"
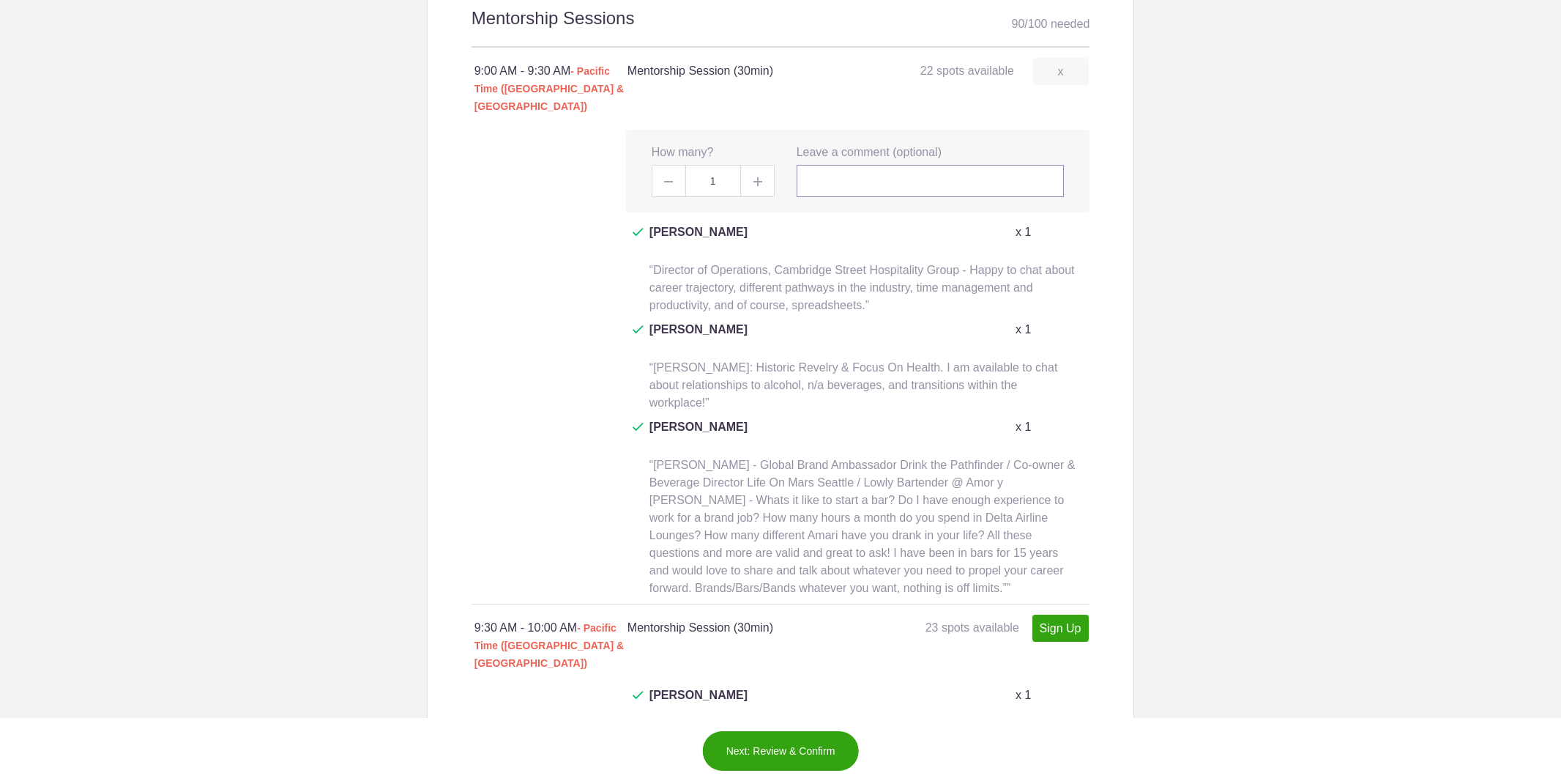
click at [859, 165] on input "text" at bounding box center [931, 181] width 268 height 32
paste input "Frederic Yarm: Bartender C-Side Bar, Blogger CocktailVirgin, Book Author (& for…"
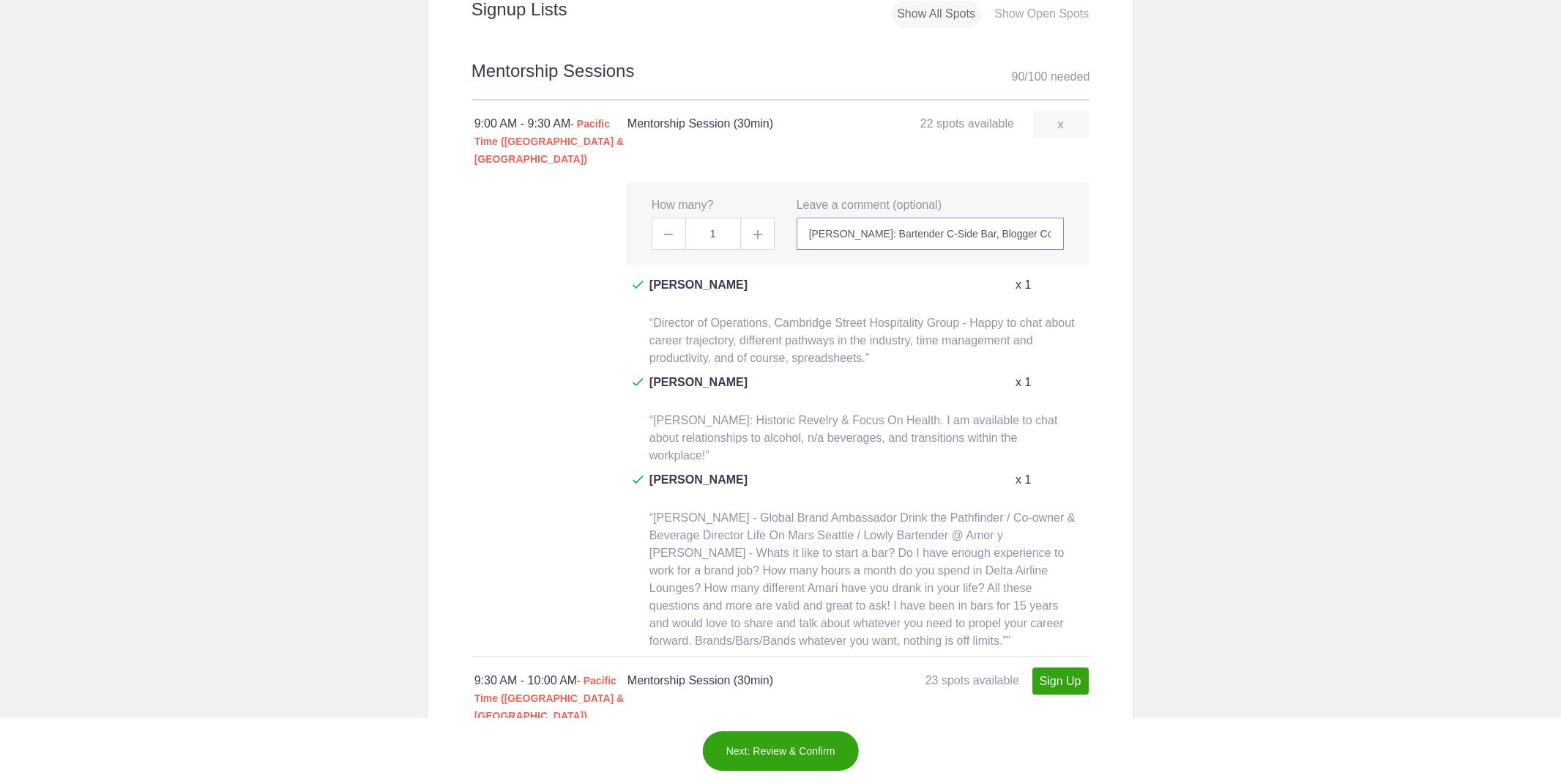
scroll to position [928, 0]
type input "Frederic Yarm: Bartender C-Side Bar, Blogger CocktailVirgin, Book Author (& for…"
click at [1059, 666] on link "Sign Up" at bounding box center [1060, 679] width 56 height 27
type input "1"
click at [829, 772] on input "text" at bounding box center [931, 788] width 268 height 32
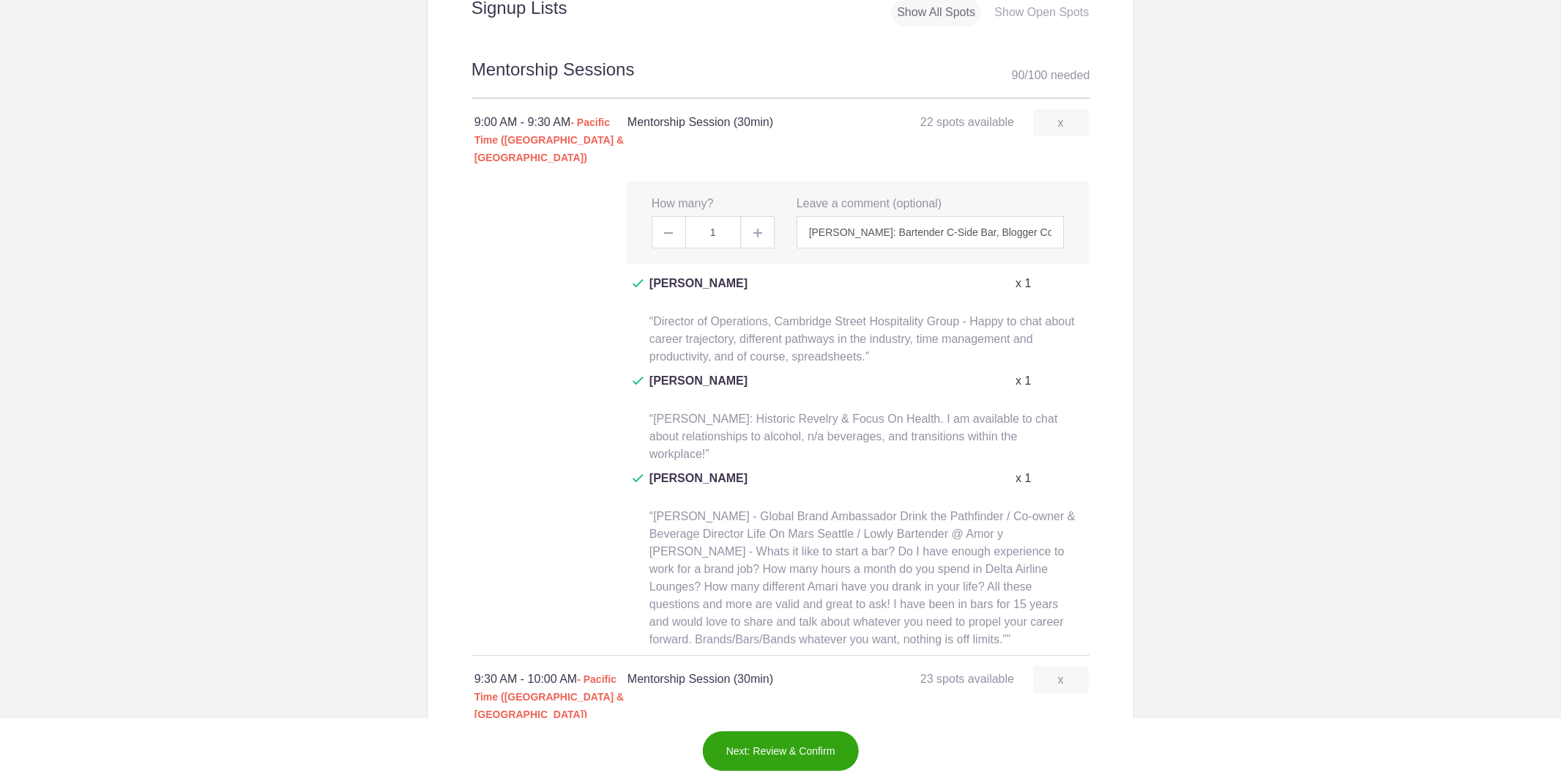
paste input "Frederic Yarm: Bartender C-Side Bar, Blogger CocktailVirgin, Book Author (& for…"
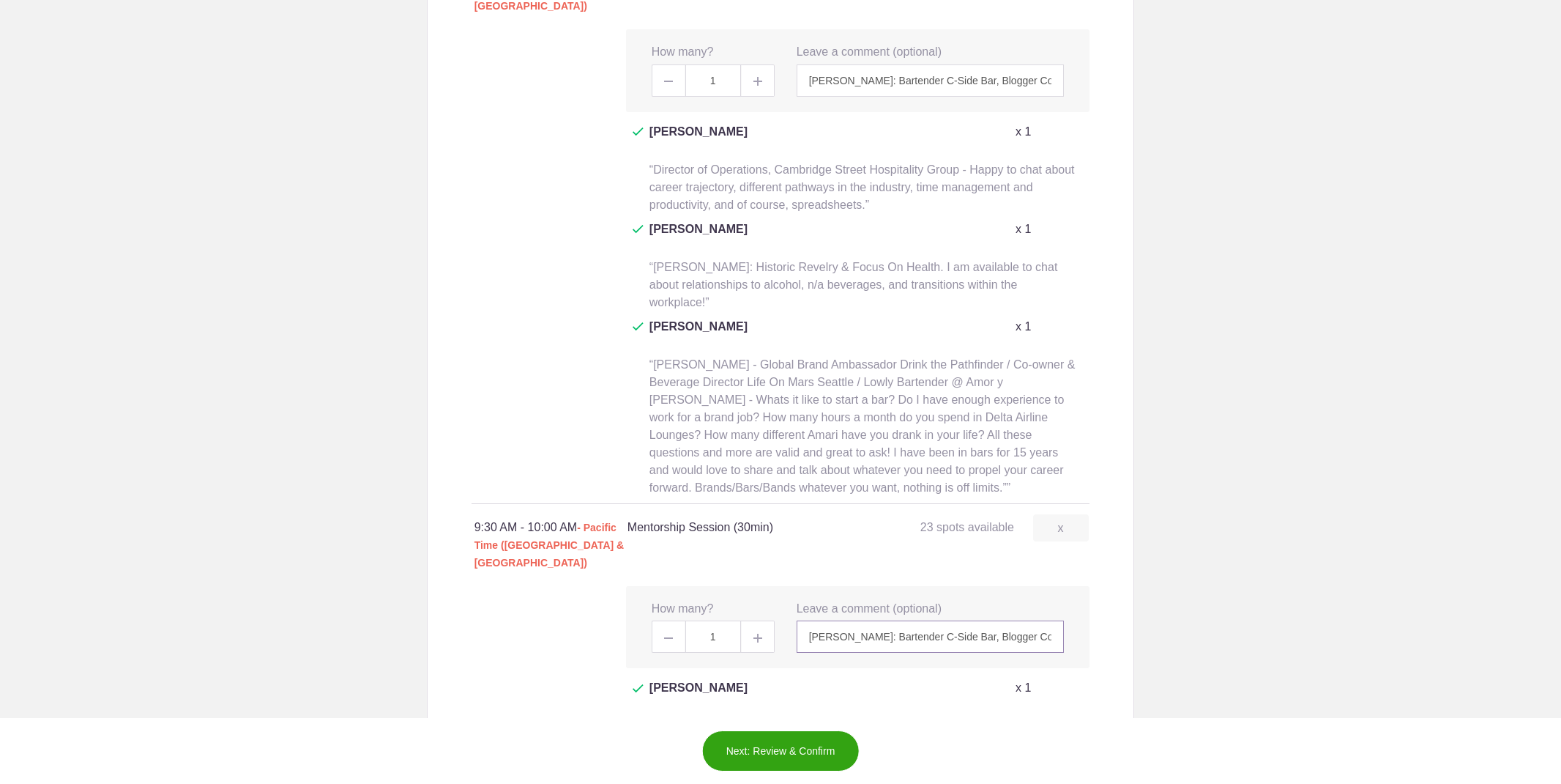
scroll to position [1135, 0]
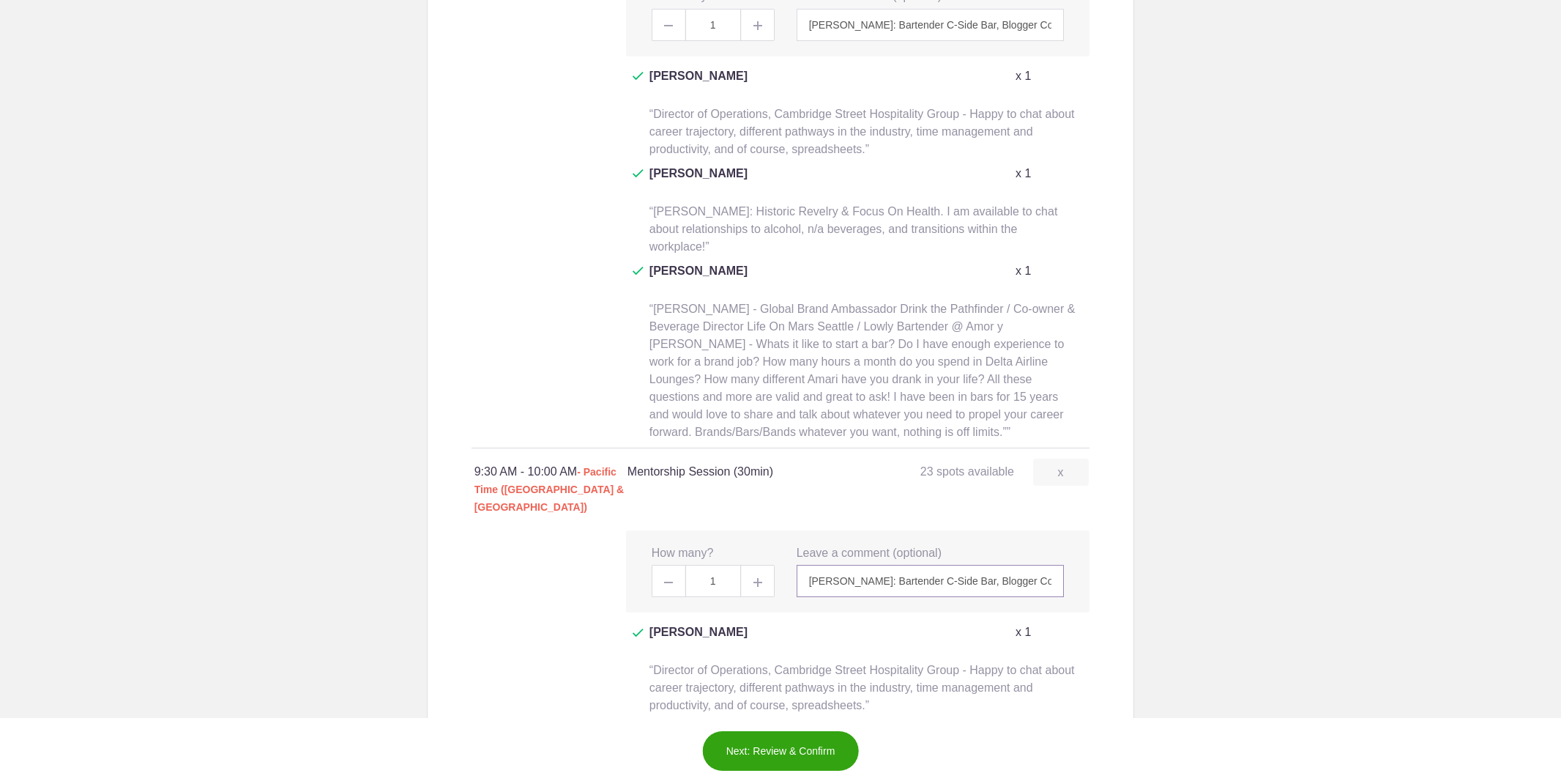
type input "Frederic Yarm: Bartender C-Side Bar, Blogger CocktailVirgin, Book Author (& for…"
click at [776, 748] on button "Next: Review & Confirm" at bounding box center [781, 751] width 158 height 41
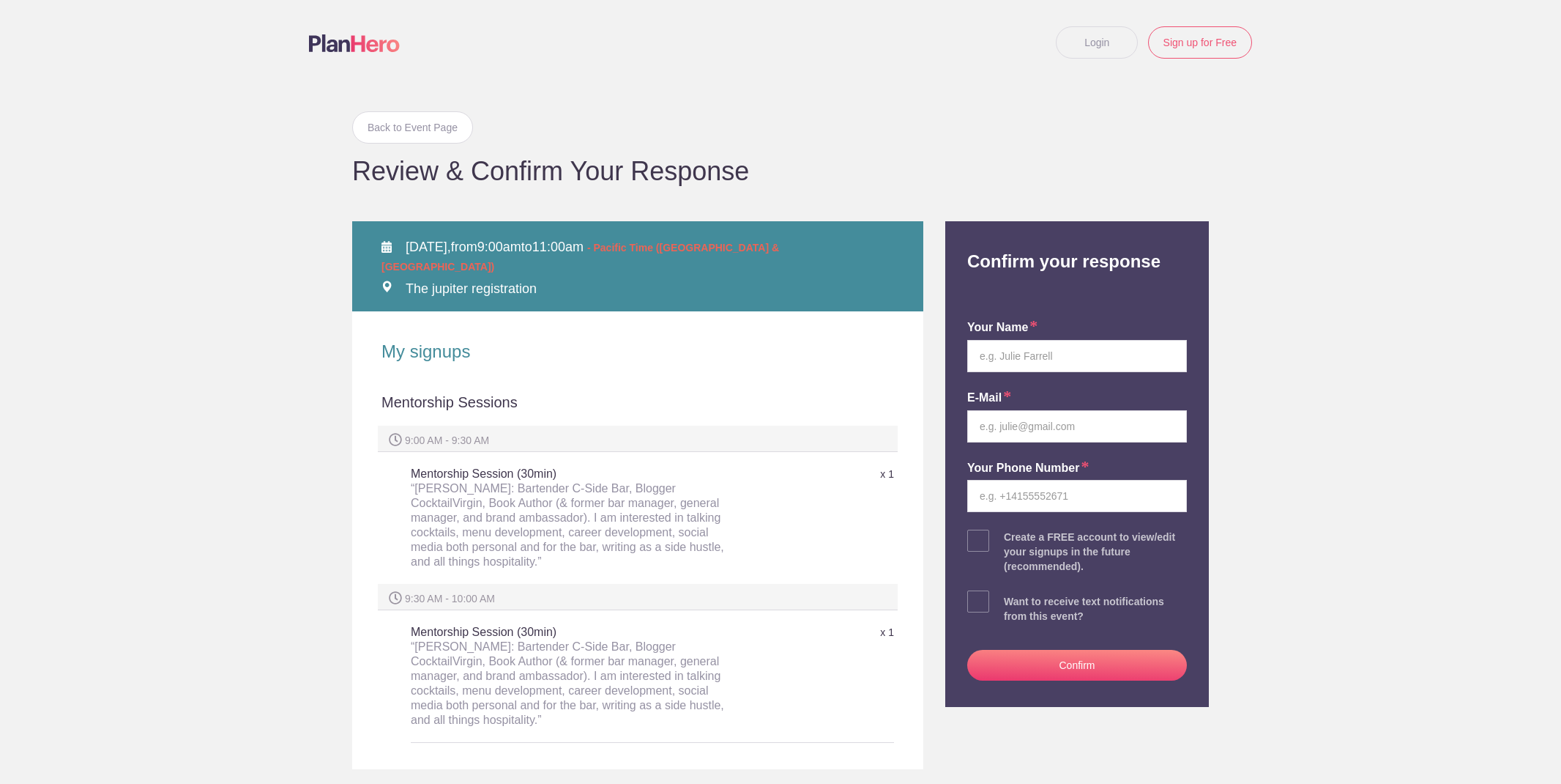
click at [1076, 46] on link "Login" at bounding box center [1097, 42] width 82 height 32
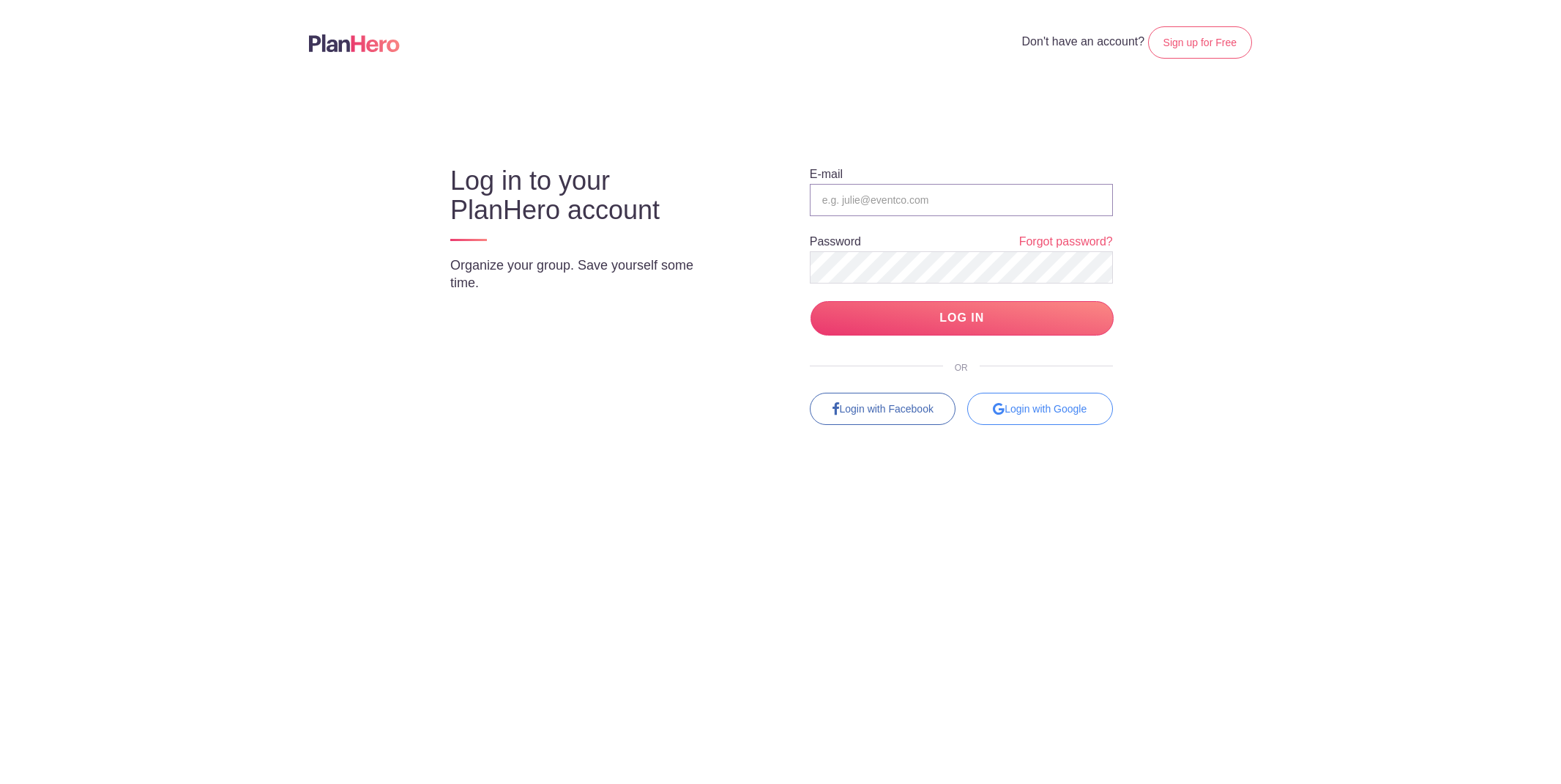
type input "[EMAIL_ADDRESS][DOMAIN_NAME]"
click at [913, 311] on input "LOG IN" at bounding box center [962, 317] width 303 height 34
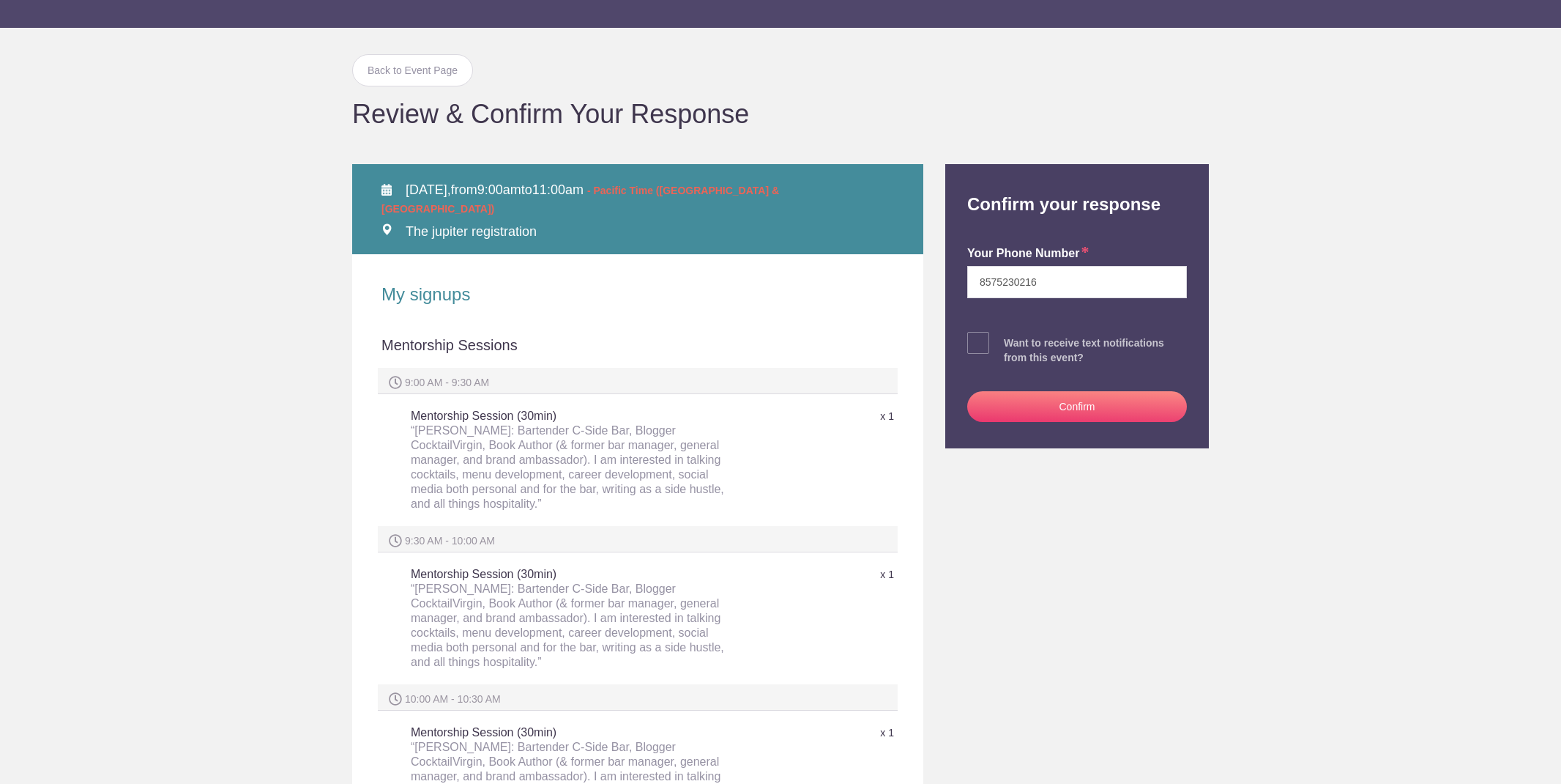
scroll to position [112, 0]
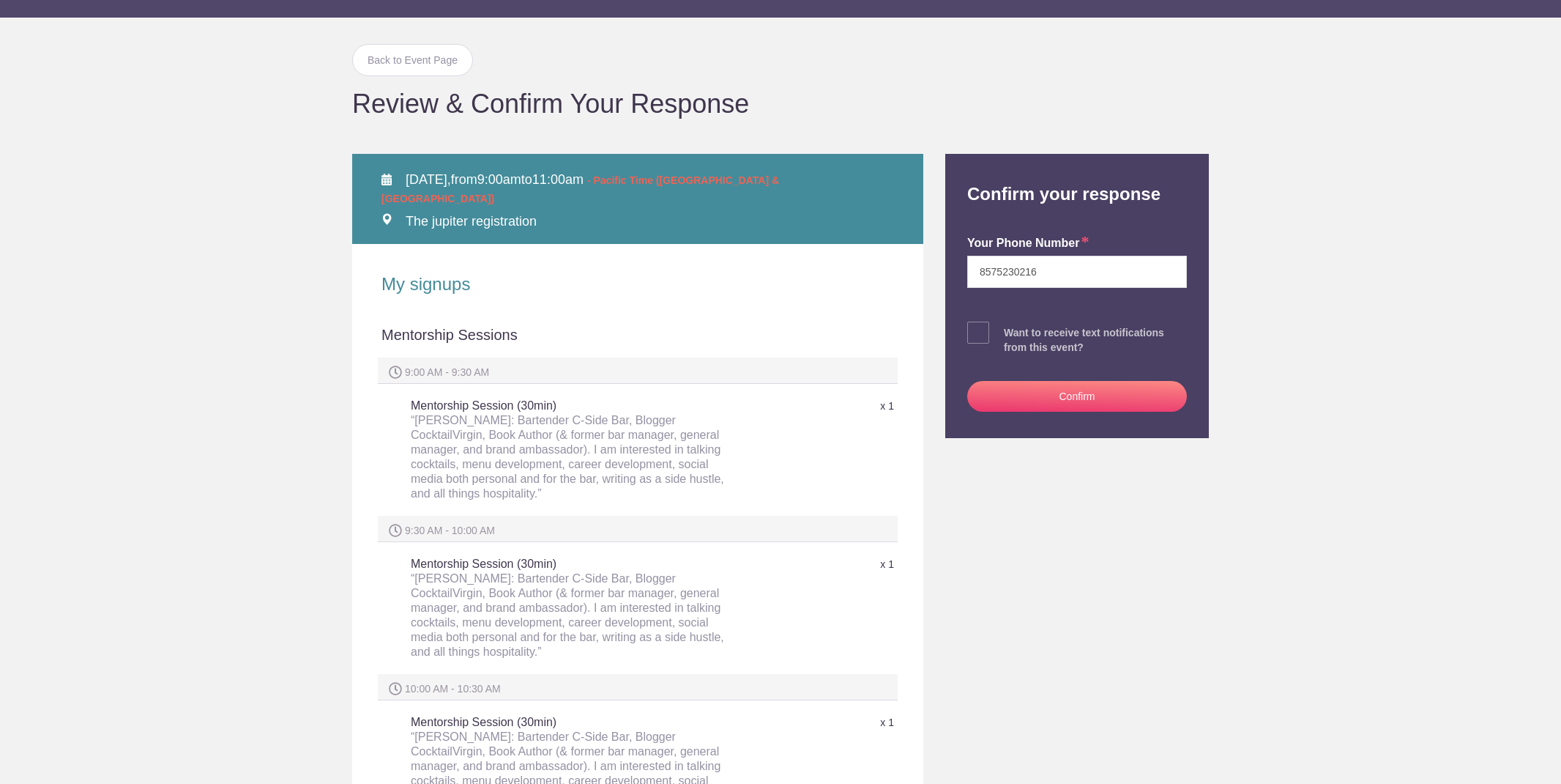
click at [983, 325] on span at bounding box center [978, 332] width 22 height 22
click at [1009, 325] on input "checkbox" at bounding box center [1118, 329] width 220 height 10
checkbox input "true"
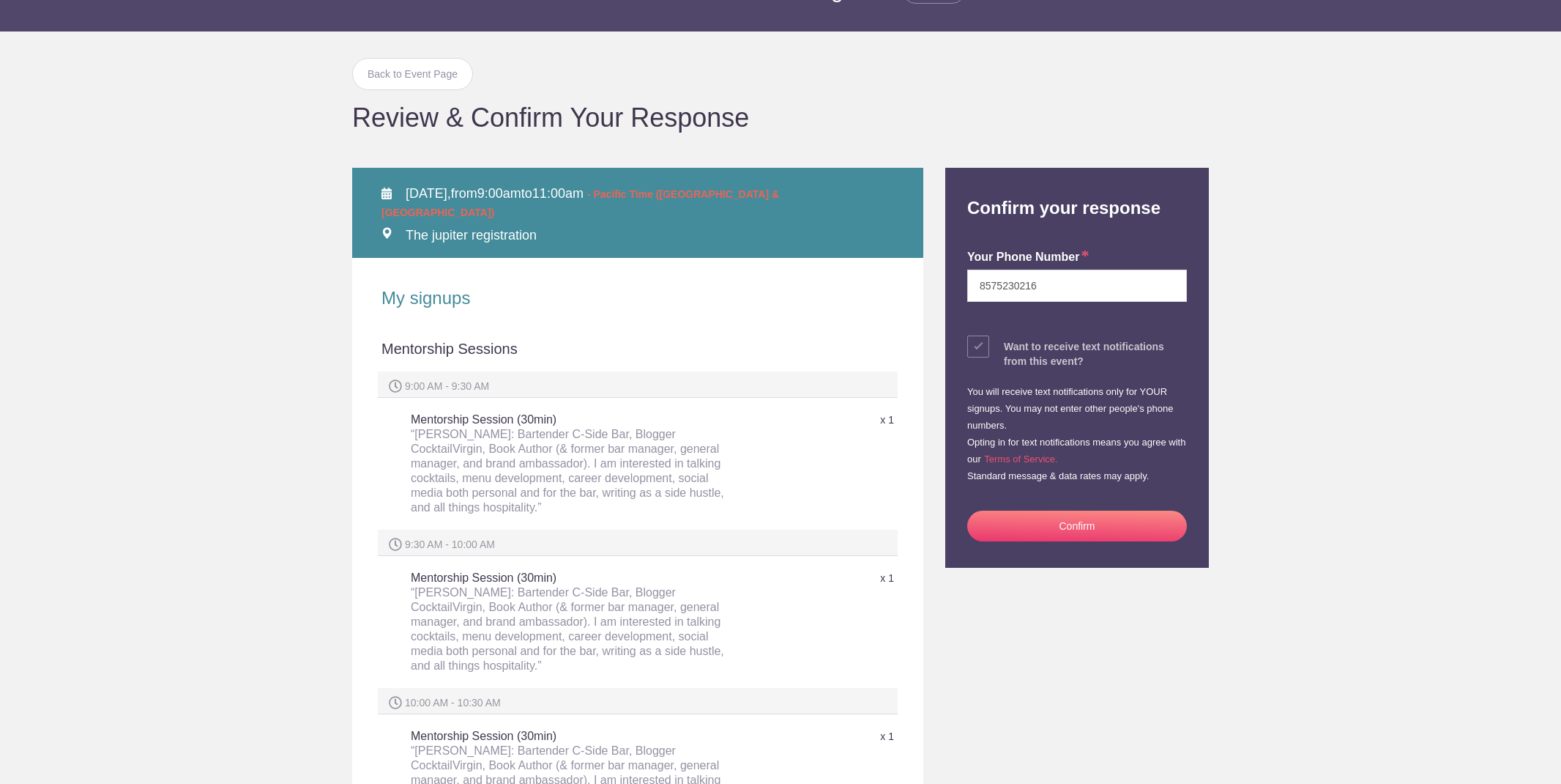
scroll to position [94, 0]
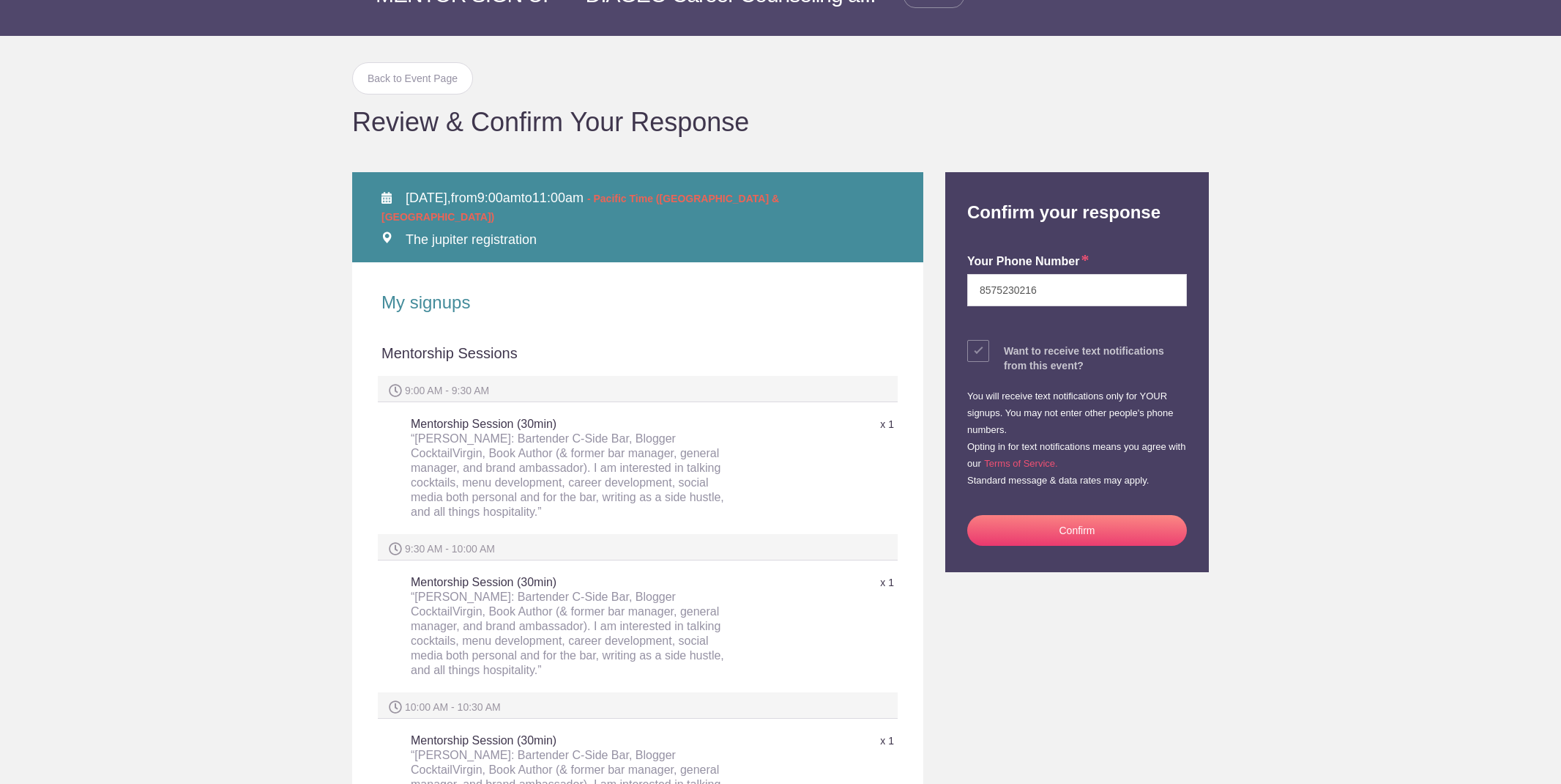
click at [1041, 522] on button "Confirm" at bounding box center [1077, 530] width 220 height 31
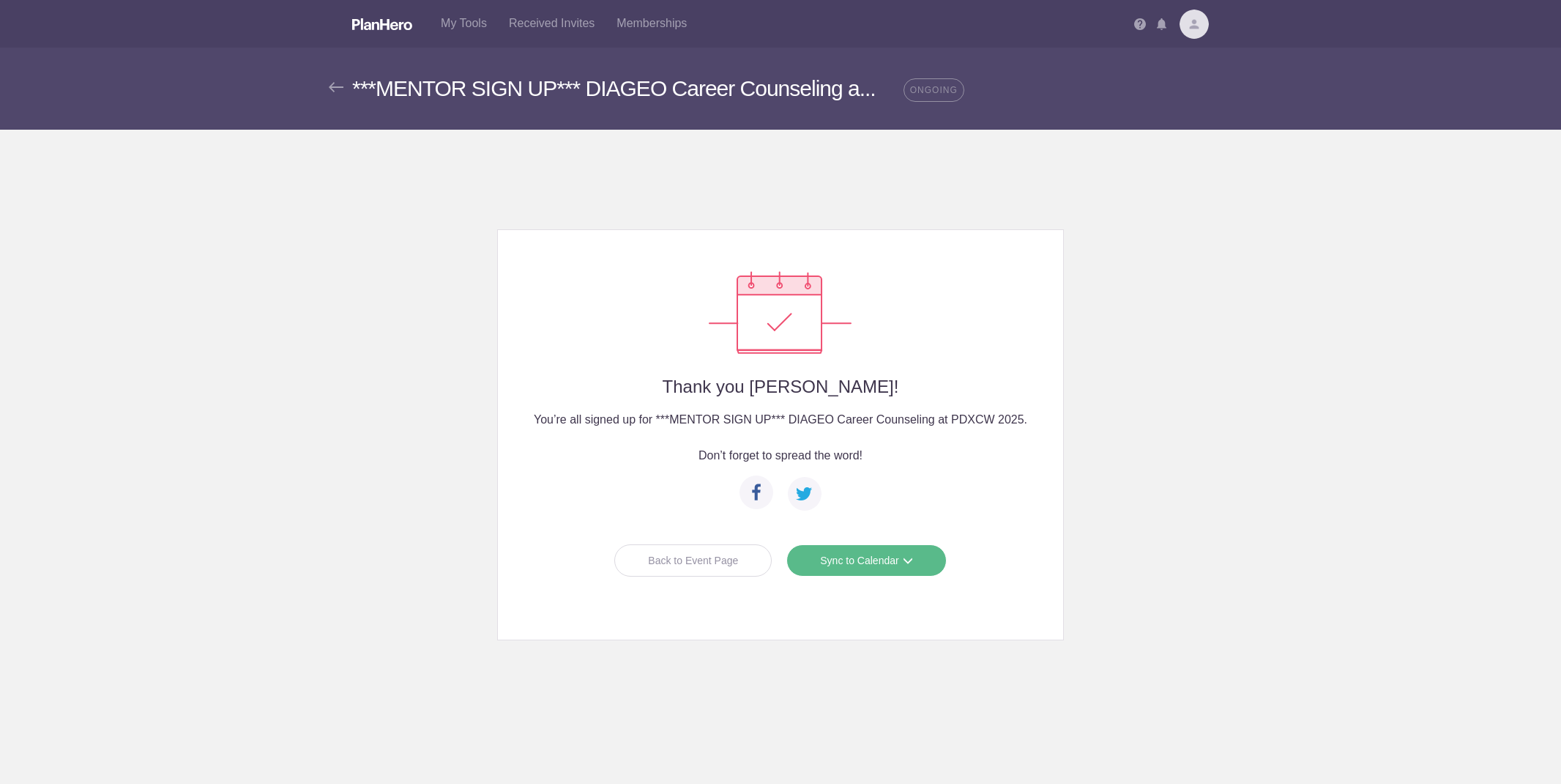
click at [670, 567] on div "Back to Event Page" at bounding box center [694, 559] width 158 height 32
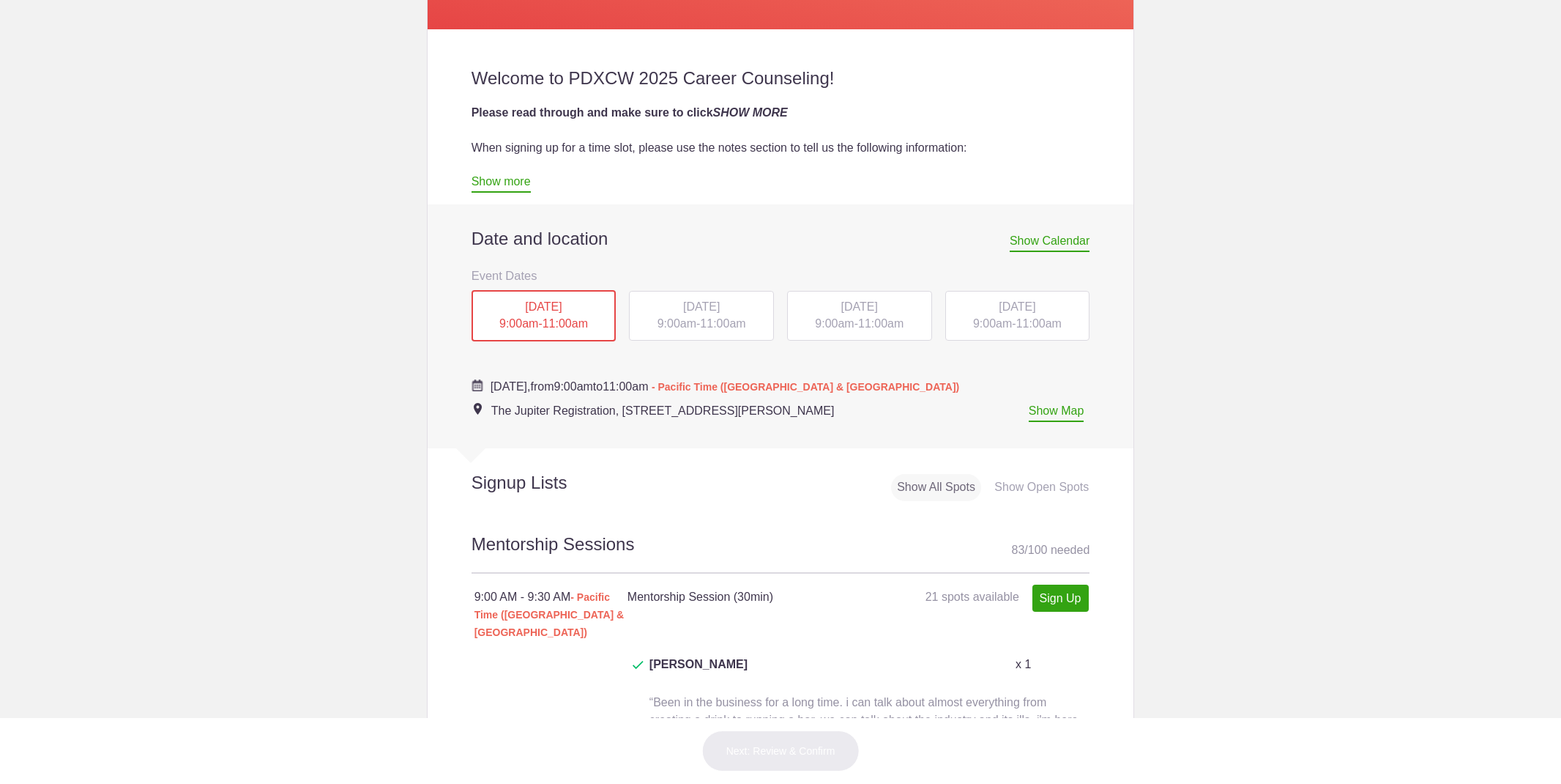
scroll to position [509, 0]
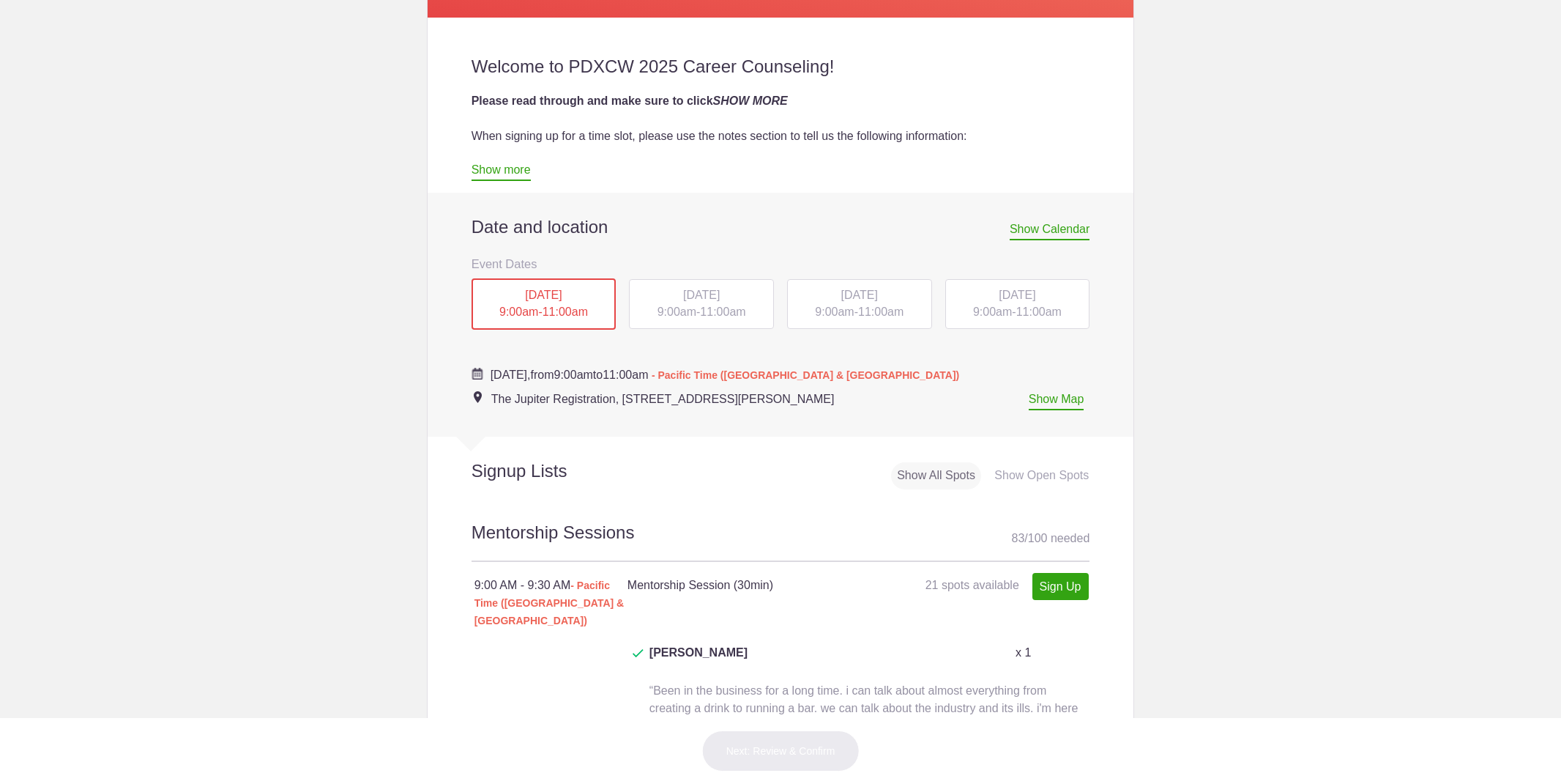
click at [999, 297] on span "THU, Oct 16, 2025" at bounding box center [1017, 295] width 37 height 12
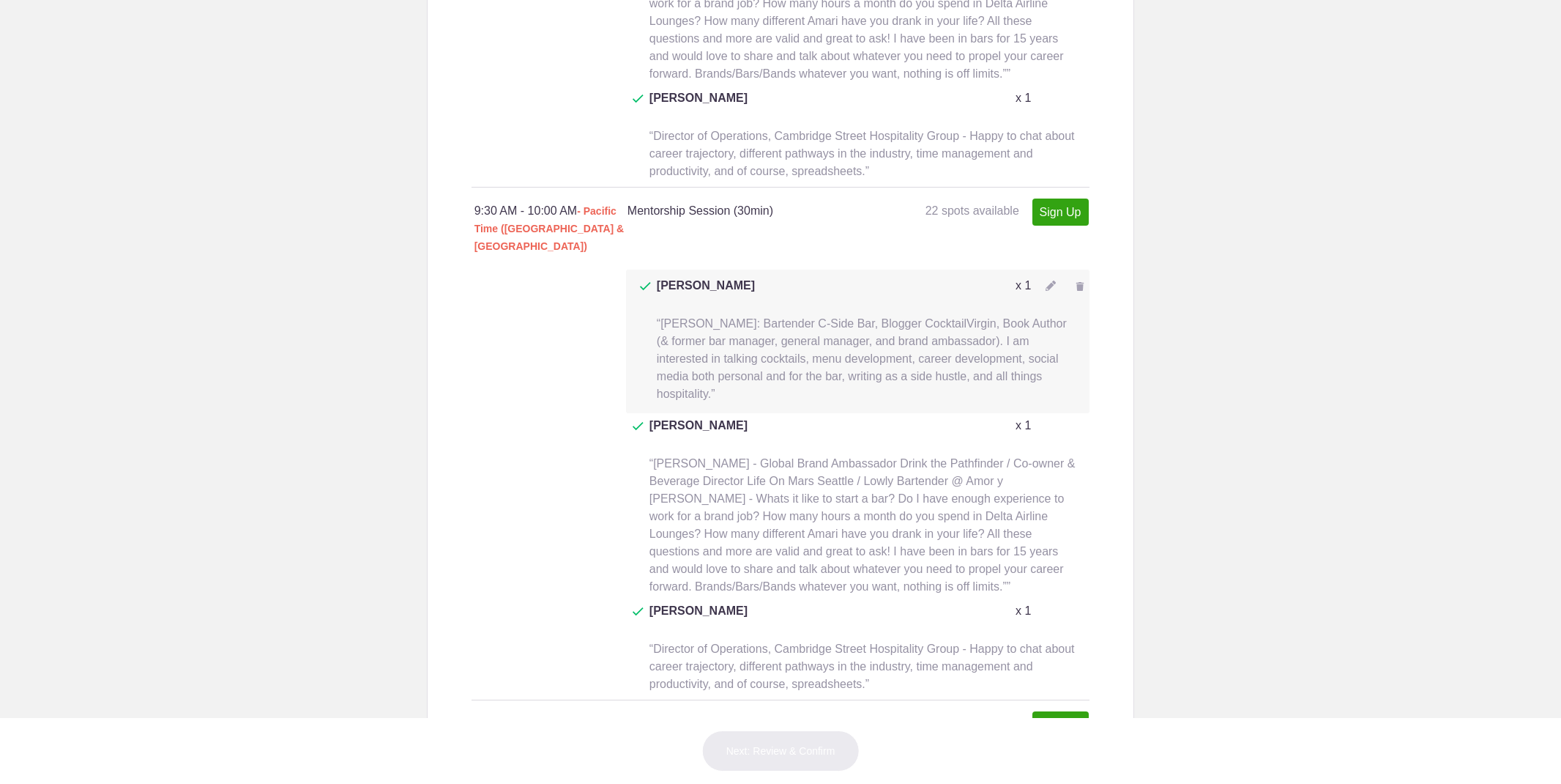
scroll to position [1494, 0]
